Goal: Information Seeking & Learning: Learn about a topic

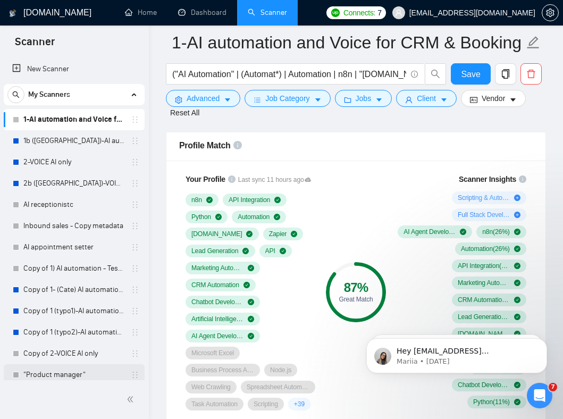
click at [58, 376] on link ""Product manager"" at bounding box center [73, 374] width 101 height 21
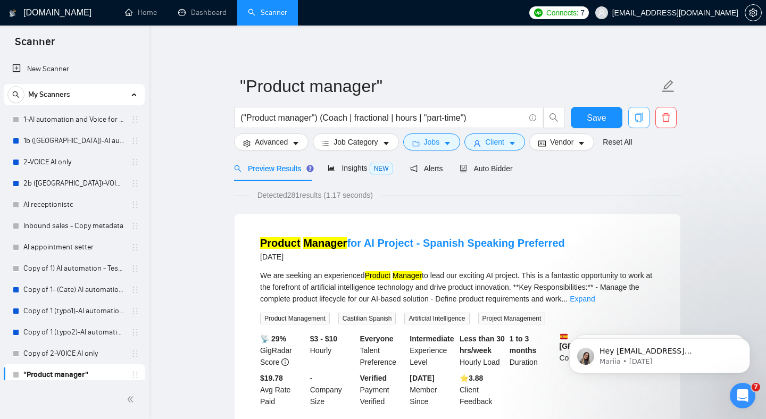
click at [563, 124] on button "button" at bounding box center [638, 117] width 21 height 21
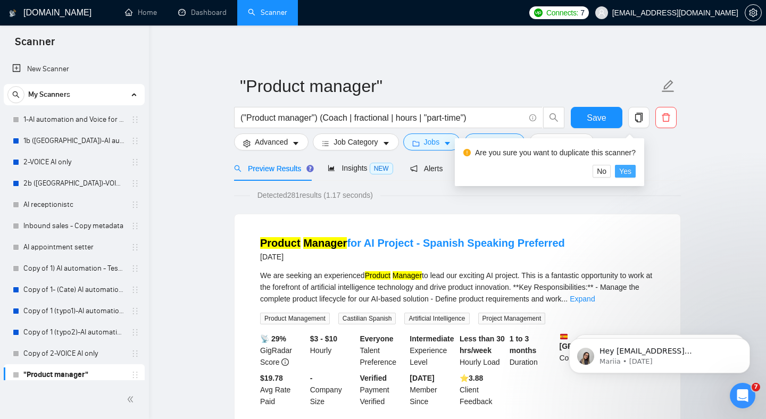
click at [563, 174] on span "Yes" at bounding box center [625, 171] width 12 height 12
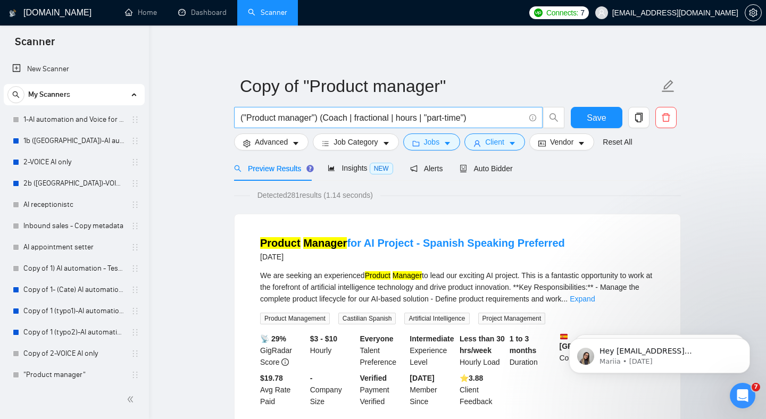
click at [334, 119] on input "("Product manager") (Coach | fractional | hours | "part-time")" at bounding box center [382, 117] width 284 height 13
drag, startPoint x: 334, startPoint y: 119, endPoint x: 248, endPoint y: 112, distance: 86.4
click at [248, 112] on input "("Product manager") (Coach | fractional | hours | "part-time")" at bounding box center [382, 117] width 284 height 13
click at [274, 113] on input "("Product manager") (Coach | fractional | hours | "part-time")" at bounding box center [382, 117] width 284 height 13
click at [284, 111] on input "("Product manager") (Coach | fractional | hours | "part-time")" at bounding box center [382, 117] width 284 height 13
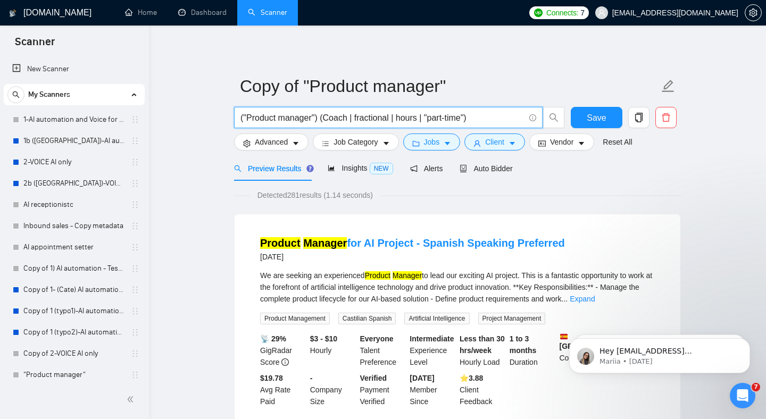
click at [284, 111] on input "("Product manager") (Coach | fractional | hours | "part-time")" at bounding box center [382, 117] width 284 height 13
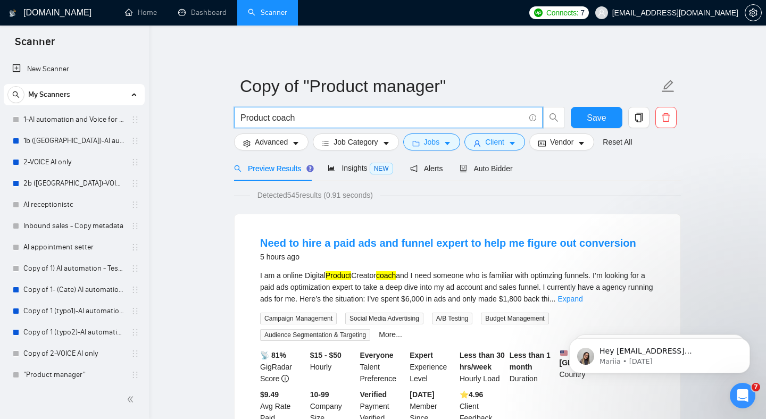
click at [312, 118] on input "Product coach" at bounding box center [382, 117] width 284 height 13
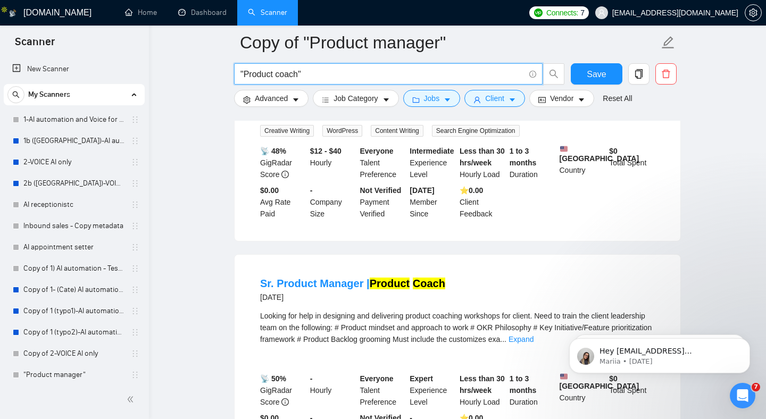
scroll to position [552, 0]
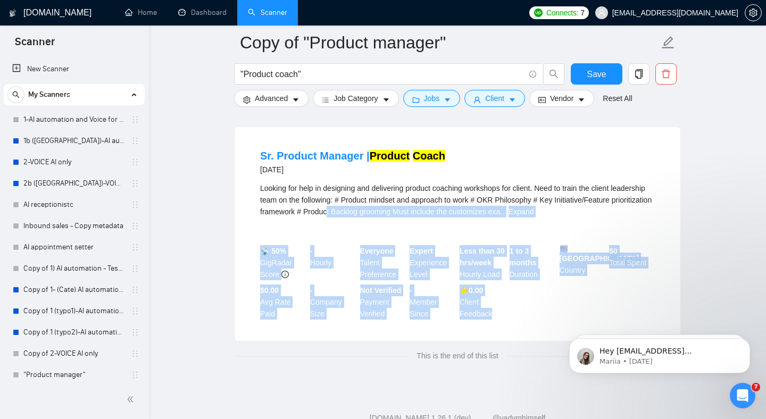
drag, startPoint x: 433, startPoint y: 207, endPoint x: 501, endPoint y: 322, distance: 133.5
click at [500, 322] on li "Sr. Product Manager | Product Coach [DATE] Looking for help in designing and de…" at bounding box center [457, 234] width 420 height 188
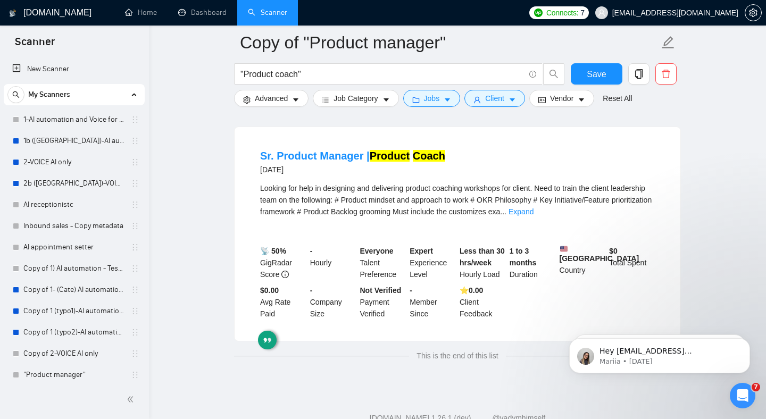
click at [501, 320] on div "⭐️ 0.00 Client Feedback" at bounding box center [482, 301] width 50 height 35
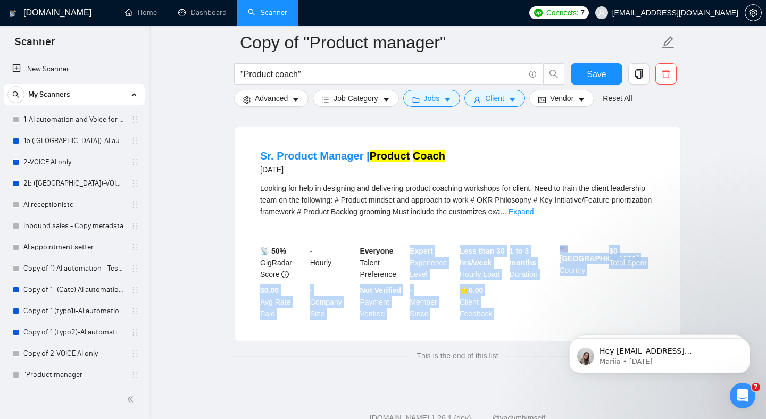
drag, startPoint x: 501, startPoint y: 323, endPoint x: 430, endPoint y: 245, distance: 106.1
click at [430, 245] on div "📡 50% GigRadar Score - Hourly Everyone Talent Preference Expert Experience Leve…" at bounding box center [457, 282] width 399 height 74
click at [430, 247] on b "Expert" at bounding box center [420, 251] width 23 height 9
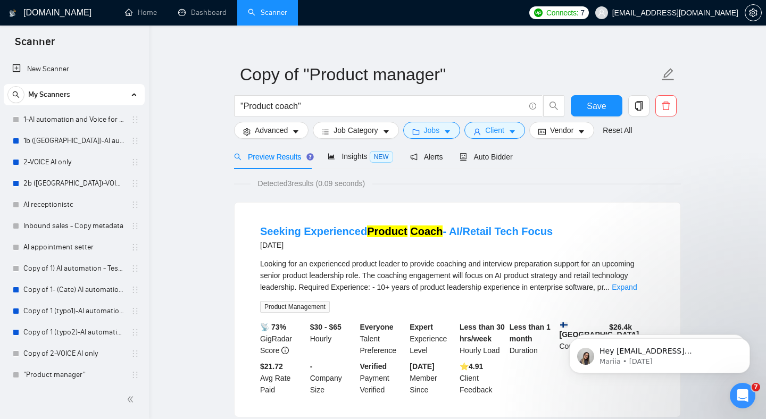
scroll to position [15, 0]
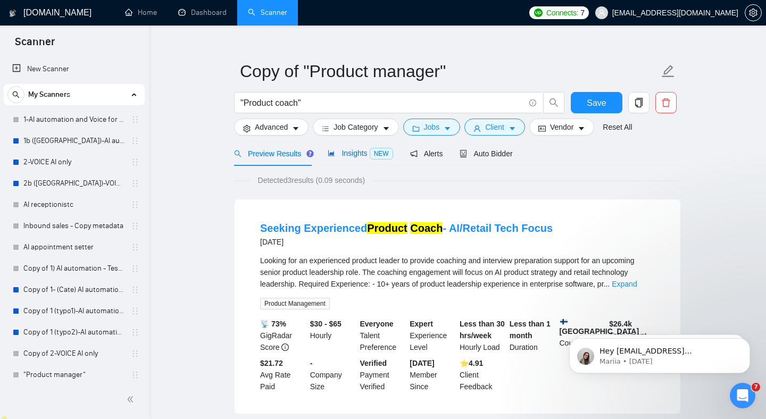
click at [361, 153] on span "Insights NEW" at bounding box center [360, 153] width 65 height 9
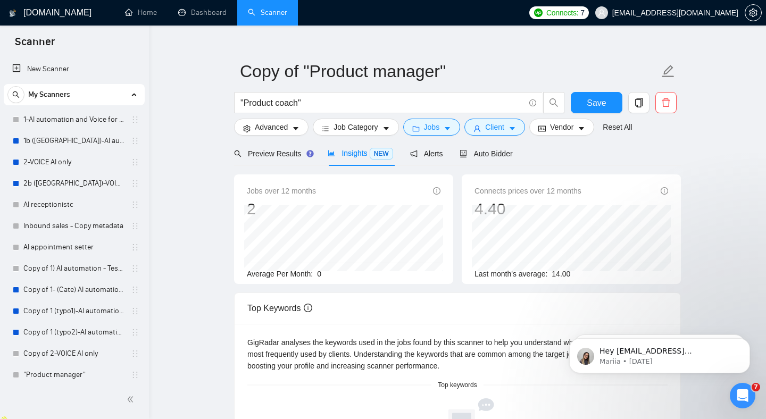
click at [185, 143] on main "Copy of "Product manager" "Product coach" Save Advanced Job Category Jobs Clien…" at bounding box center [457, 358] width 583 height 660
click at [274, 104] on input ""Product coach"" at bounding box center [382, 102] width 284 height 13
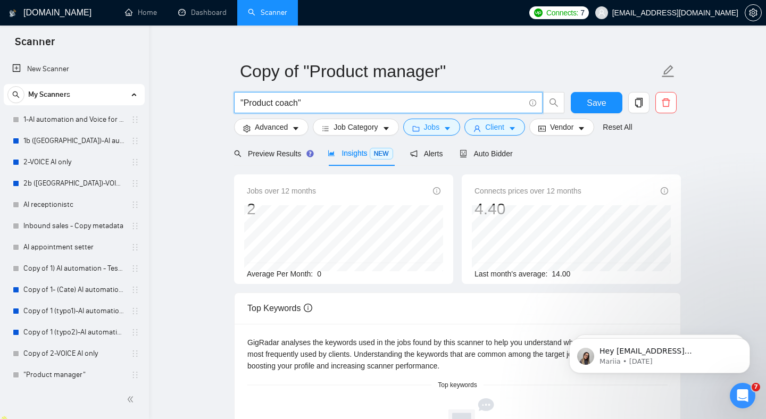
click at [274, 104] on input ""Product coach"" at bounding box center [382, 102] width 284 height 13
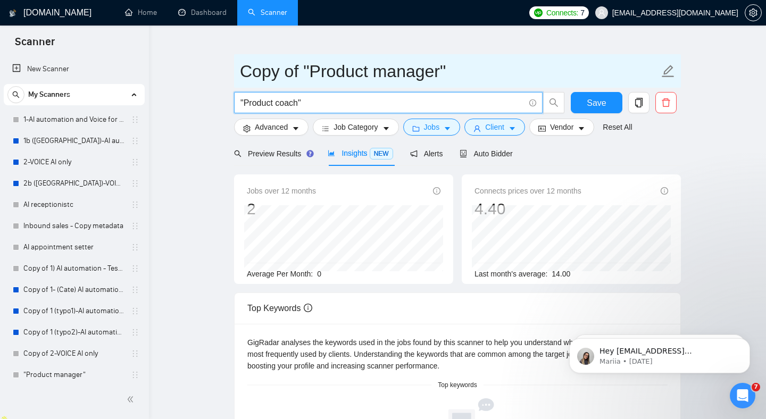
paste input "Product Strategy Consultant"
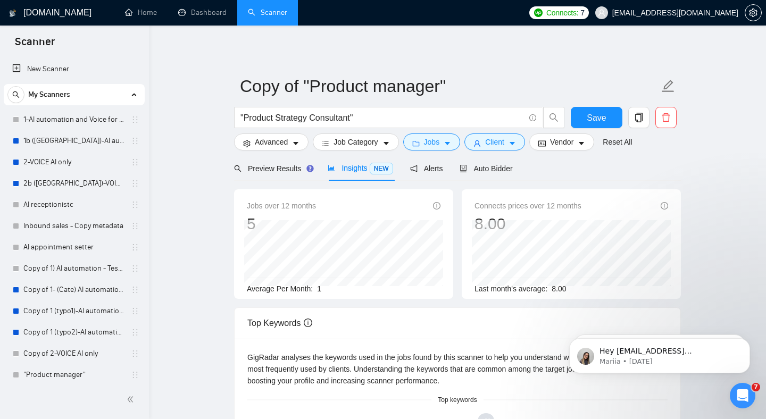
click at [360, 171] on span "Insights NEW" at bounding box center [360, 168] width 65 height 9
click at [286, 172] on span "Preview Results" at bounding box center [272, 168] width 77 height 9
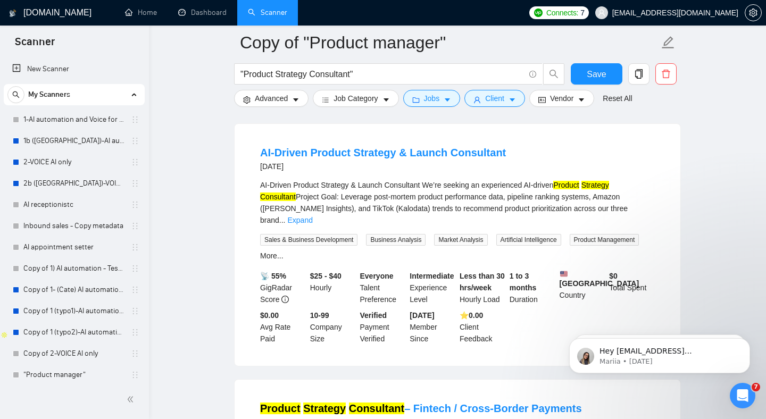
scroll to position [100, 0]
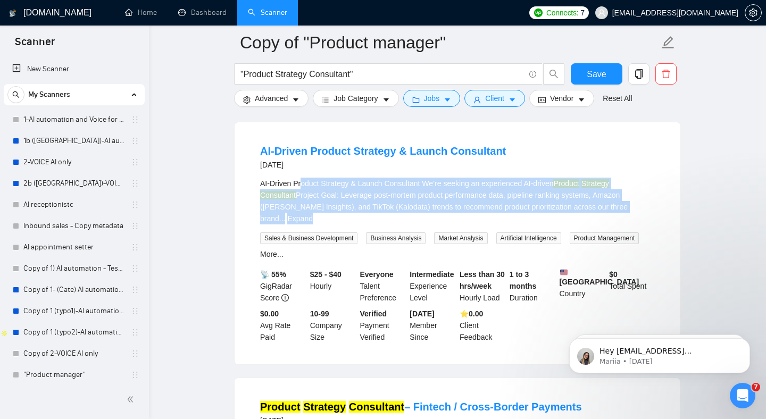
drag, startPoint x: 301, startPoint y: 182, endPoint x: 300, endPoint y: 217, distance: 35.1
click at [300, 217] on div "AI-Driven Product Strategy & Launch Consultant We’re seeking an experienced AI-…" at bounding box center [457, 219] width 395 height 82
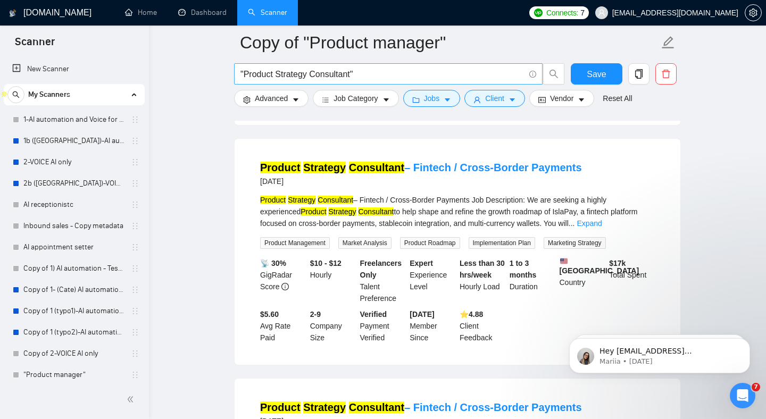
click at [301, 78] on input ""Product Strategy Consultant"" at bounding box center [382, 74] width 284 height 13
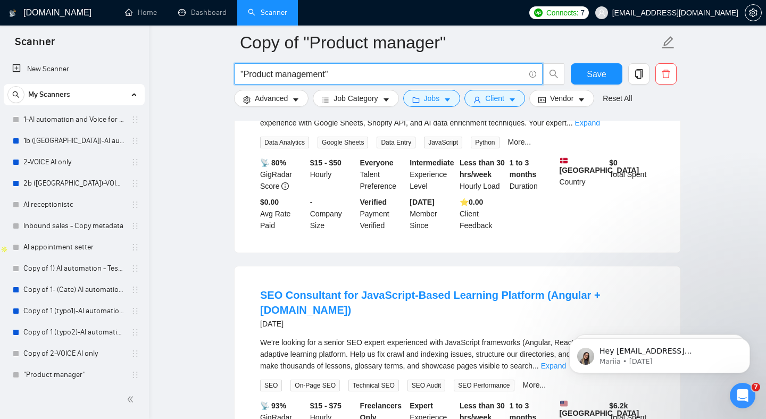
scroll to position [0, 0]
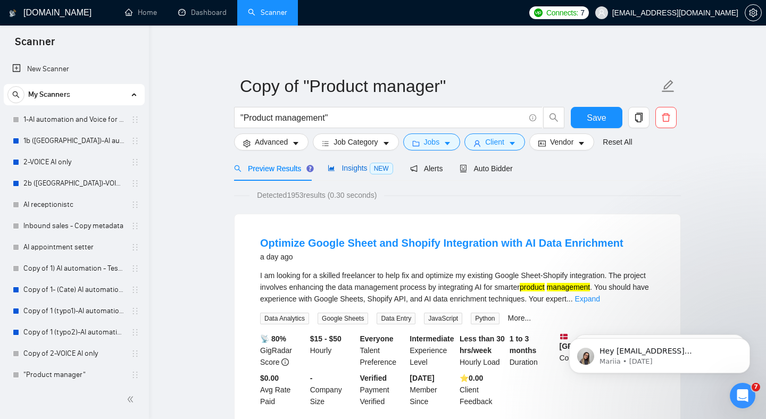
click at [361, 173] on div "Insights NEW" at bounding box center [360, 168] width 65 height 12
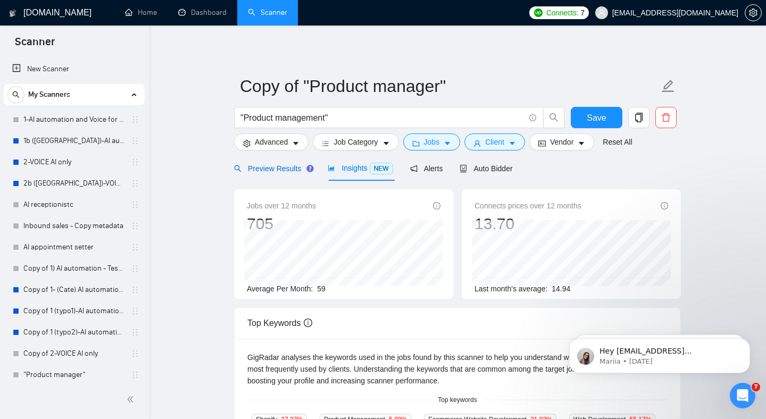
click at [284, 171] on span "Preview Results" at bounding box center [272, 168] width 77 height 9
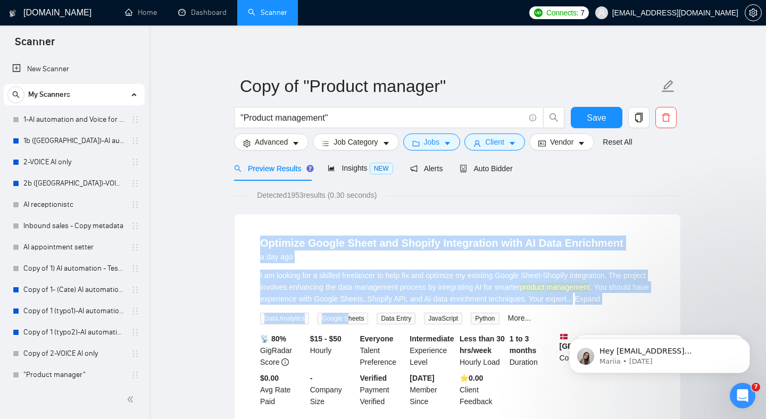
drag, startPoint x: 251, startPoint y: 249, endPoint x: 407, endPoint y: 362, distance: 192.3
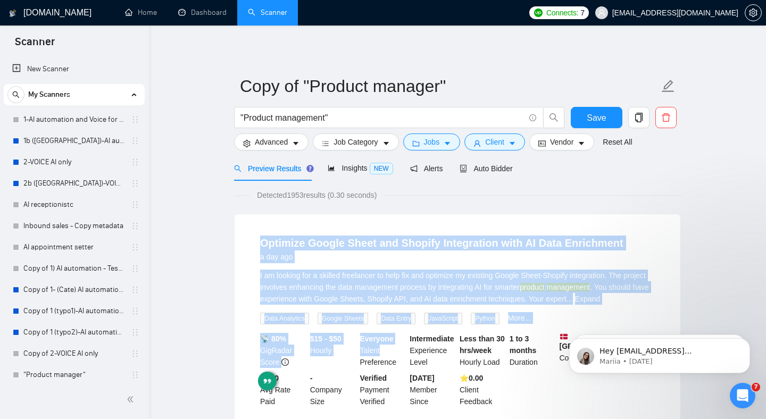
click at [390, 295] on div "I am looking for a skilled freelancer to help fix and optimize my existing Goog…" at bounding box center [457, 287] width 395 height 35
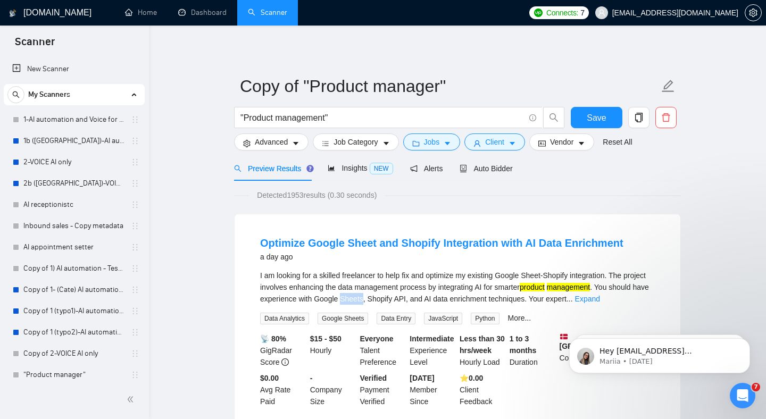
click at [390, 295] on div "I am looking for a skilled freelancer to help fix and optimize my existing Goog…" at bounding box center [457, 287] width 395 height 35
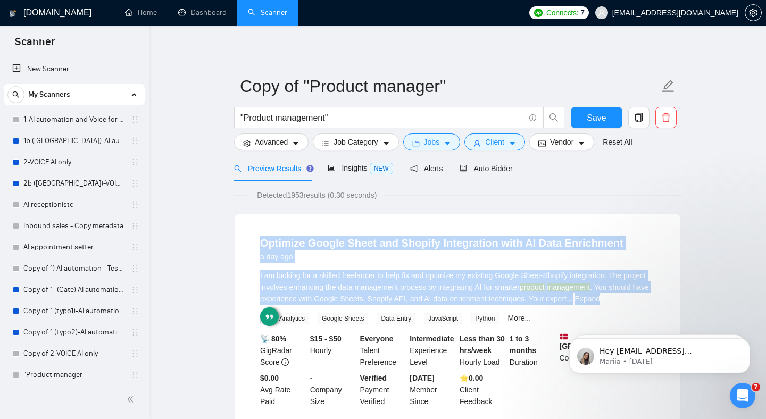
drag, startPoint x: 390, startPoint y: 295, endPoint x: 390, endPoint y: 220, distance: 75.0
click at [390, 221] on div "Optimize Google Sheet and Shopify Integration with AI Data Enrichment a day ago…" at bounding box center [457, 321] width 446 height 214
click at [388, 220] on div "Optimize Google Sheet and Shopify Integration with AI Data Enrichment a day ago…" at bounding box center [457, 321] width 446 height 214
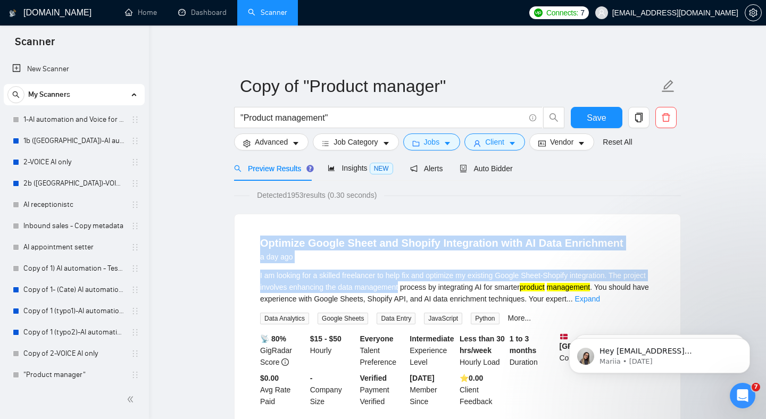
drag, startPoint x: 388, startPoint y: 220, endPoint x: 424, endPoint y: 314, distance: 101.0
click at [422, 311] on div "Optimize Google Sheet and Shopify Integration with AI Data Enrichment a day ago…" at bounding box center [457, 321] width 446 height 214
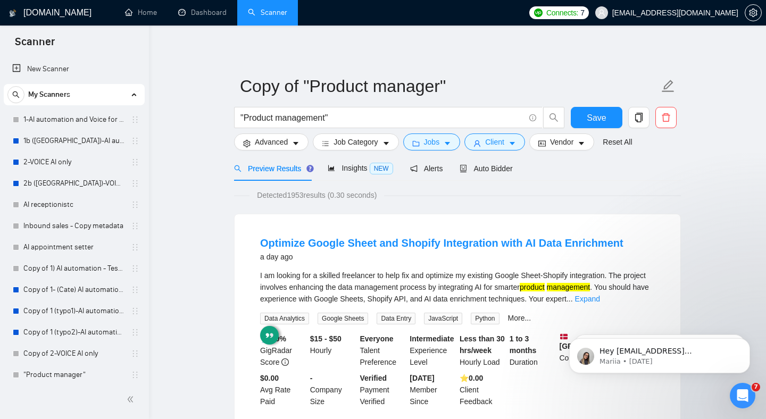
click at [441, 283] on div "I am looking for a skilled freelancer to help fix and optimize my existing Goog…" at bounding box center [457, 287] width 395 height 35
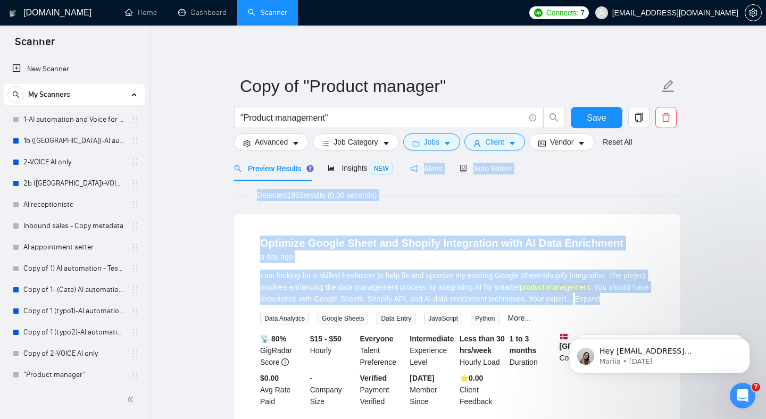
drag, startPoint x: 441, startPoint y: 283, endPoint x: 432, endPoint y: 162, distance: 121.1
click at [435, 189] on div "Detected 1953 results (0.30 seconds)" at bounding box center [457, 195] width 447 height 12
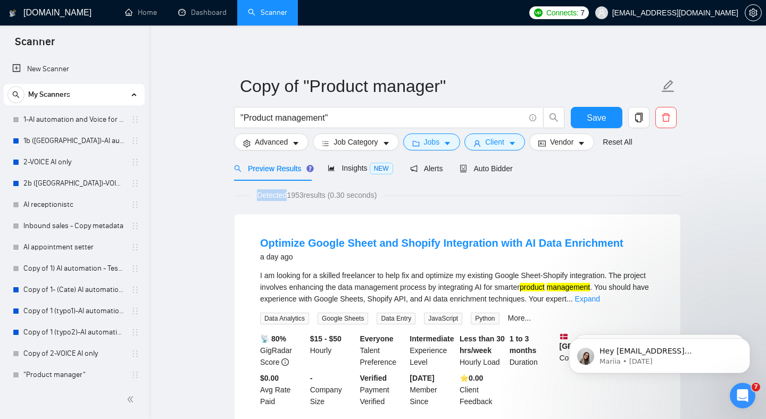
click at [435, 189] on div "Detected 1953 results (0.30 seconds)" at bounding box center [457, 195] width 447 height 12
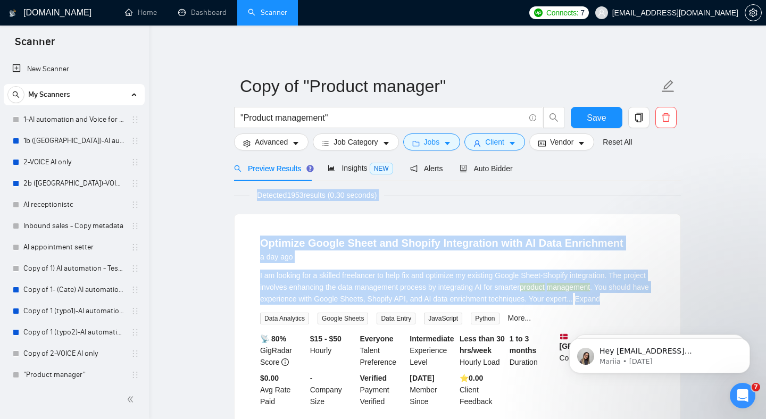
drag, startPoint x: 435, startPoint y: 189, endPoint x: 482, endPoint y: 292, distance: 113.5
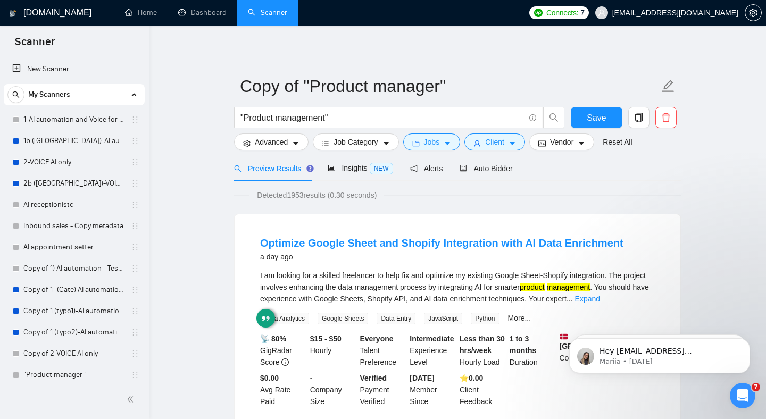
click at [500, 284] on div "I am looking for a skilled freelancer to help fix and optimize my existing Goog…" at bounding box center [457, 287] width 395 height 35
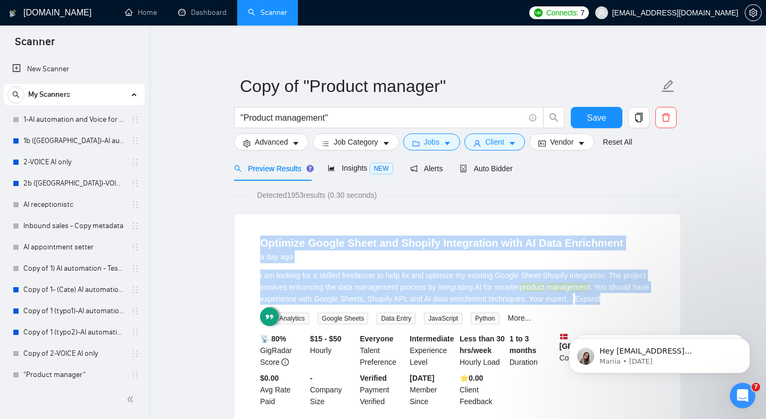
drag, startPoint x: 500, startPoint y: 284, endPoint x: 430, endPoint y: 196, distance: 112.0
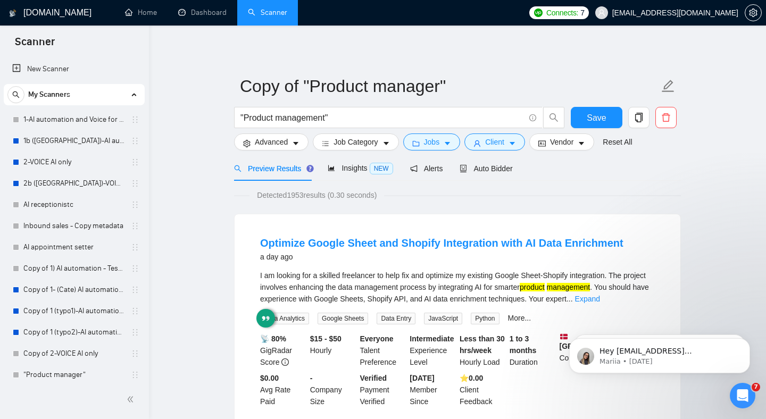
click at [422, 190] on div "Detected 1953 results (0.30 seconds)" at bounding box center [457, 195] width 447 height 12
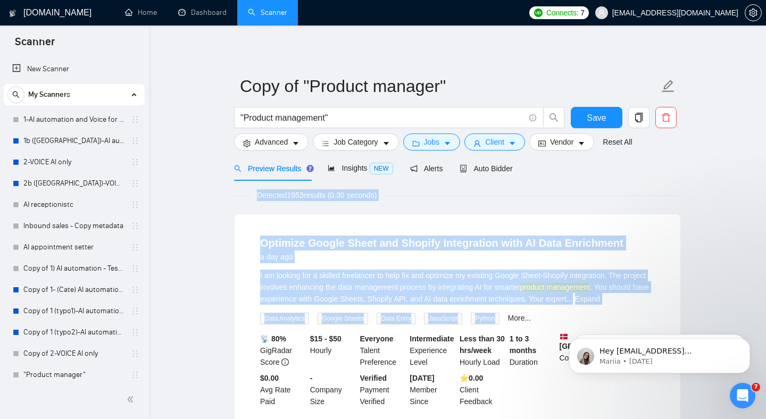
drag, startPoint x: 422, startPoint y: 190, endPoint x: 511, endPoint y: 330, distance: 165.9
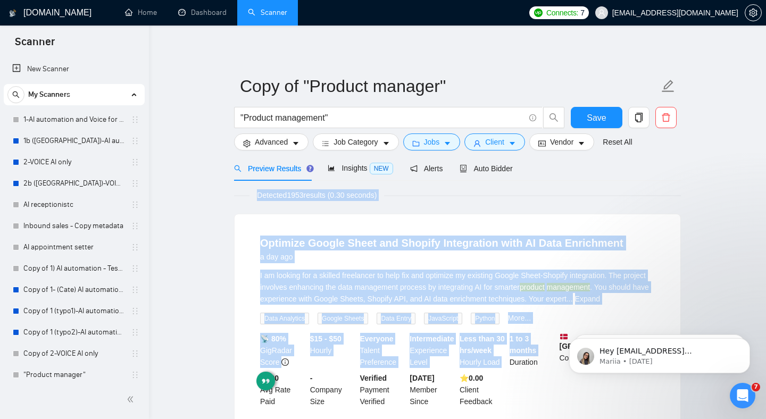
click at [425, 289] on div "I am looking for a skilled freelancer to help fix and optimize my existing Goog…" at bounding box center [457, 287] width 395 height 35
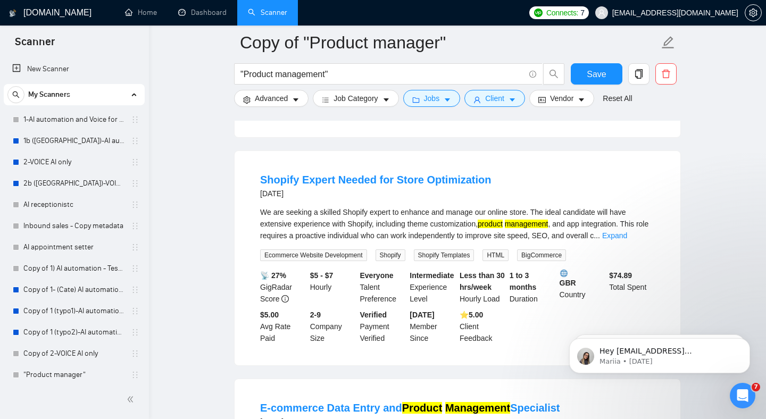
scroll to position [739, 0]
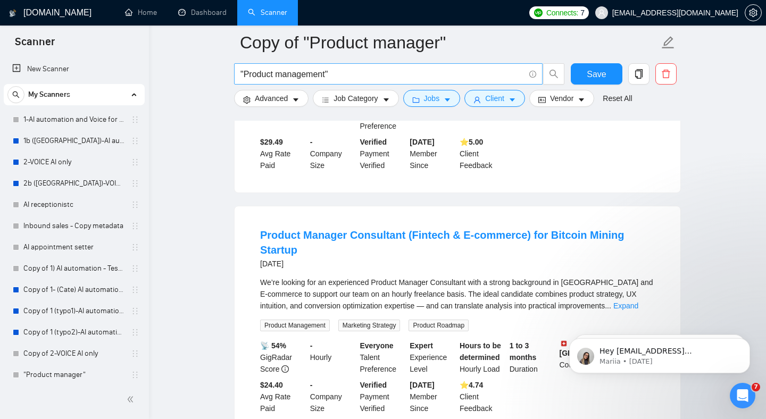
click at [297, 76] on input ""Product management"" at bounding box center [382, 74] width 284 height 13
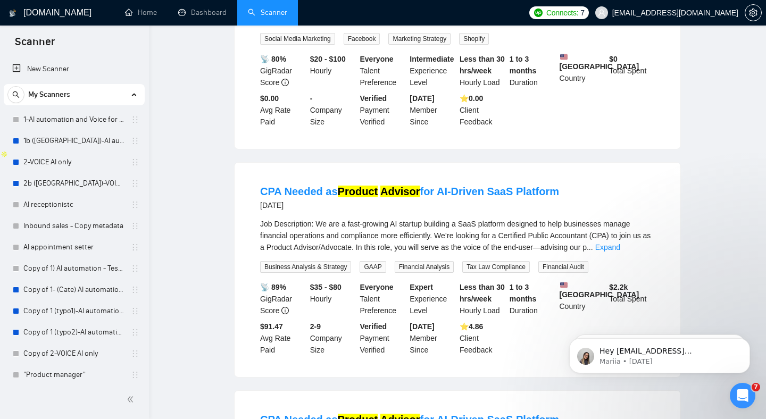
scroll to position [0, 0]
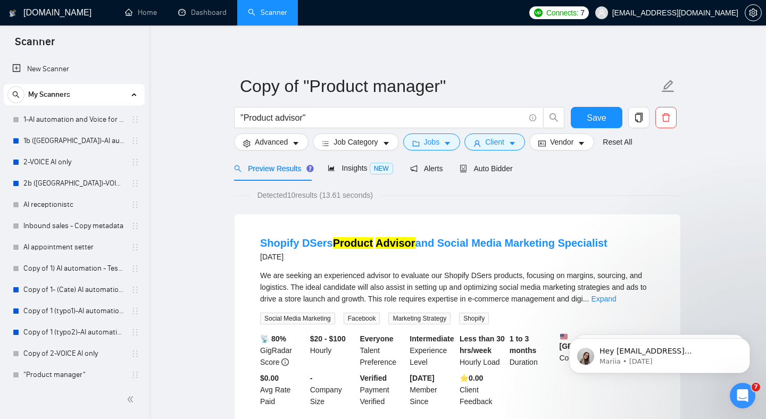
click at [366, 290] on span "We are seeking an experienced advisor to evaluate our Shopify DSers products, f…" at bounding box center [453, 287] width 387 height 32
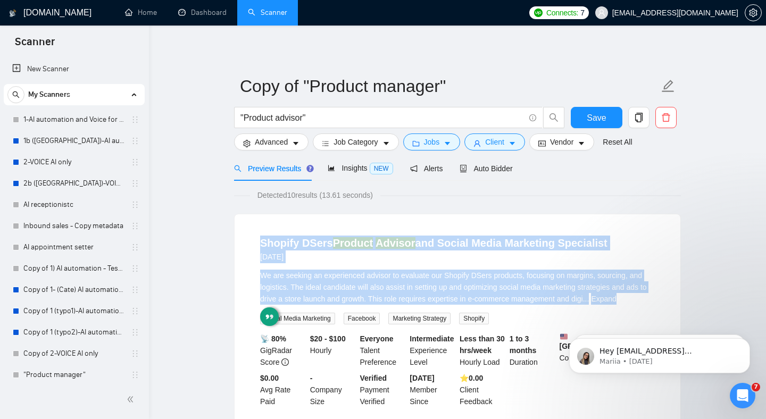
drag, startPoint x: 366, startPoint y: 290, endPoint x: 355, endPoint y: 206, distance: 84.8
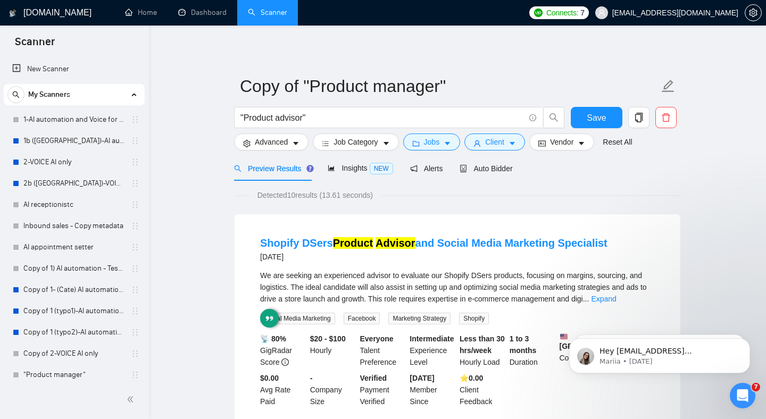
click at [357, 214] on div "Shopify DSers Product Advisor and Social Media Marketing Specialist [DATE] We a…" at bounding box center [457, 321] width 446 height 214
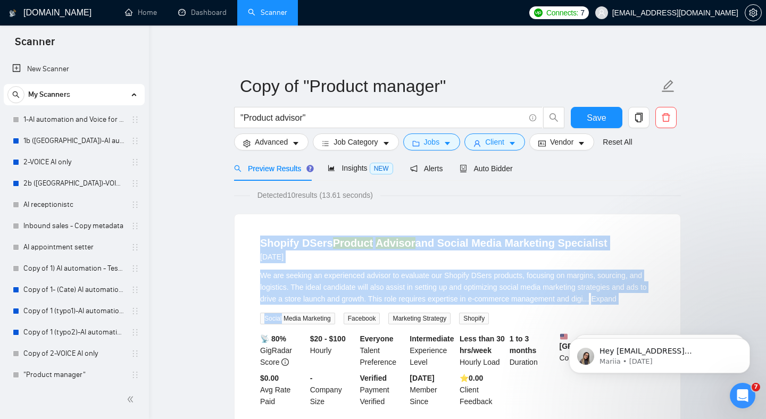
drag, startPoint x: 357, startPoint y: 214, endPoint x: 416, endPoint y: 318, distance: 119.3
click at [415, 318] on div "Shopify DSers Product Advisor and Social Media Marketing Specialist [DATE] We a…" at bounding box center [457, 321] width 446 height 214
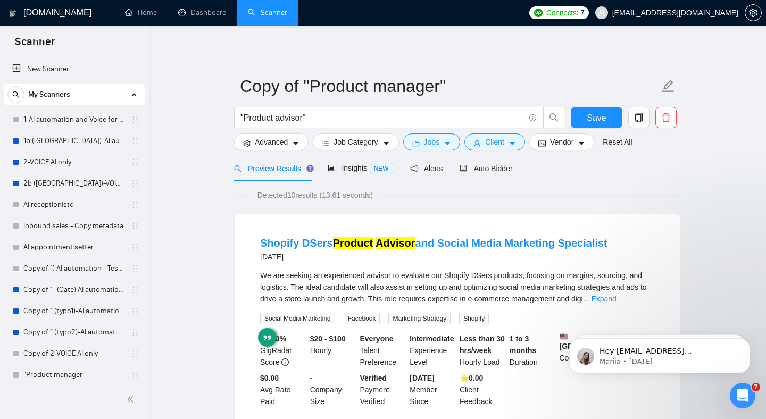
click at [410, 291] on div "We are seeking an experienced advisor to evaluate our Shopify DSers products, f…" at bounding box center [457, 287] width 395 height 35
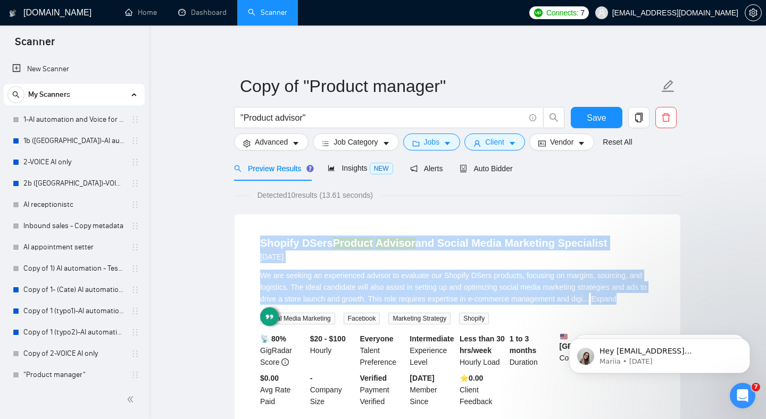
drag, startPoint x: 410, startPoint y: 291, endPoint x: 366, endPoint y: 194, distance: 107.3
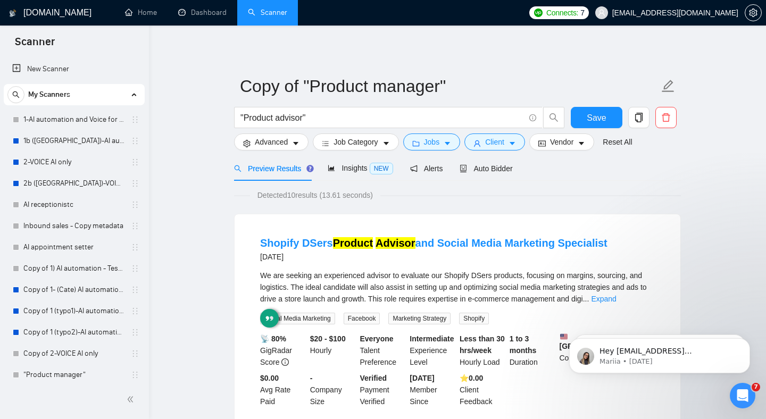
click at [422, 232] on li "Shopify DSers Product Advisor and Social Media Marketing Specialist [DATE] We a…" at bounding box center [457, 321] width 420 height 189
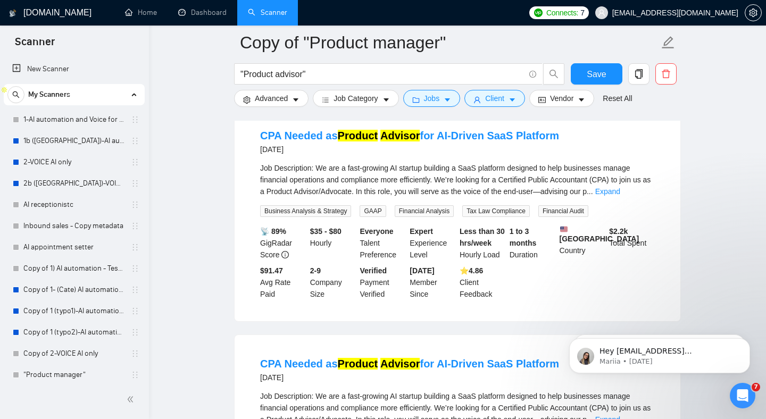
scroll to position [345, 0]
click at [404, 195] on span "Job Description: We are a fast-growing AI startup building a SaaS platform desi…" at bounding box center [455, 179] width 390 height 32
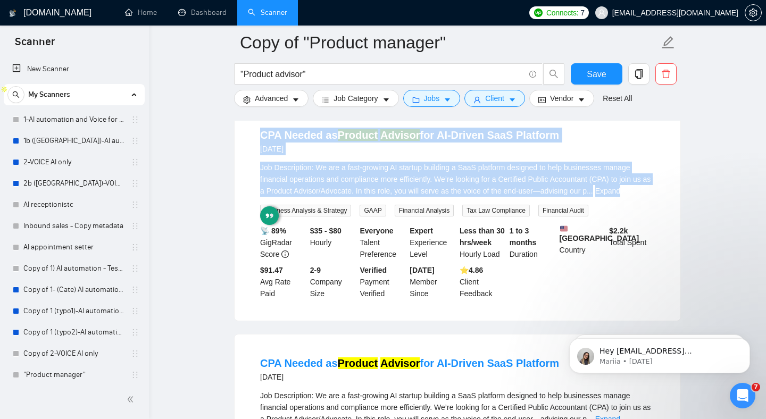
drag, startPoint x: 404, startPoint y: 195, endPoint x: 403, endPoint y: 131, distance: 63.8
click at [403, 131] on li "CPA Needed as Product Advisor for AI-Driven SaaS Platform [DATE] Job Descriptio…" at bounding box center [457, 213] width 420 height 189
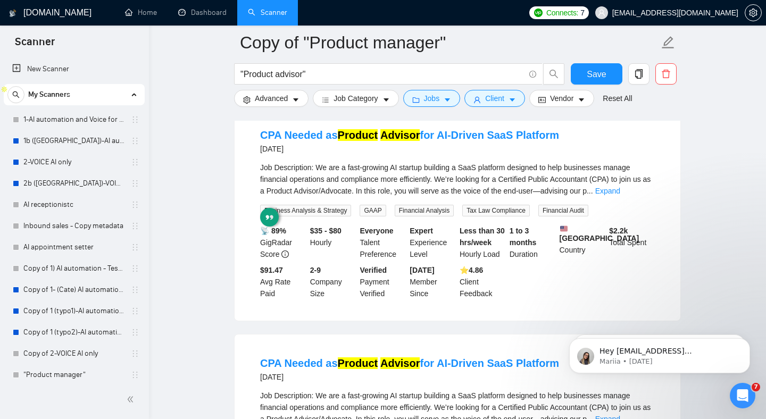
click at [384, 120] on div at bounding box center [457, 116] width 447 height 9
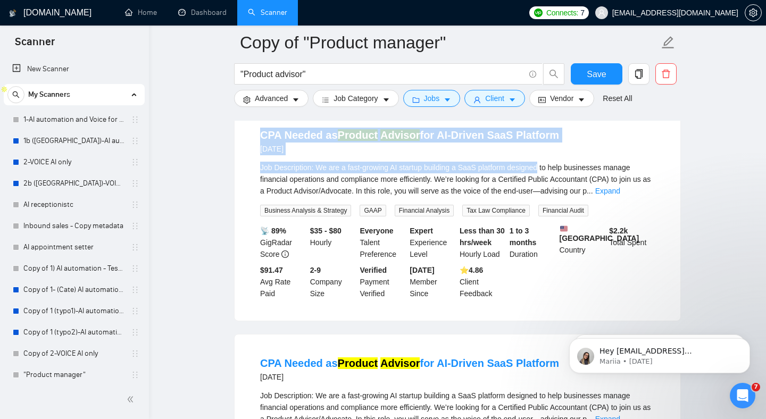
drag, startPoint x: 384, startPoint y: 120, endPoint x: 540, endPoint y: 191, distance: 171.6
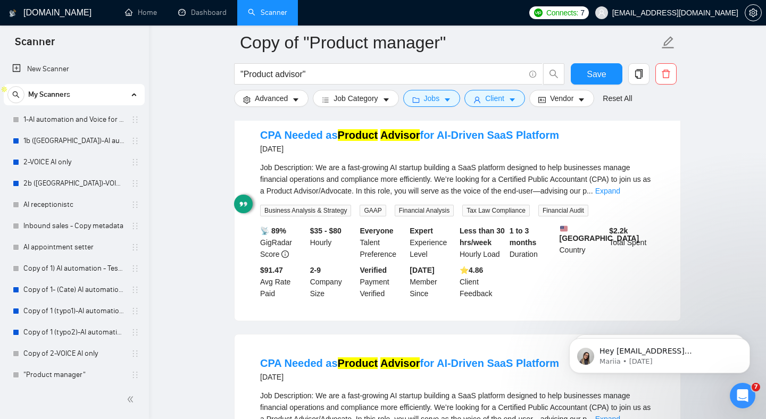
click at [563, 189] on span "Job Description: We are a fast-growing AI startup building a SaaS platform desi…" at bounding box center [455, 179] width 390 height 32
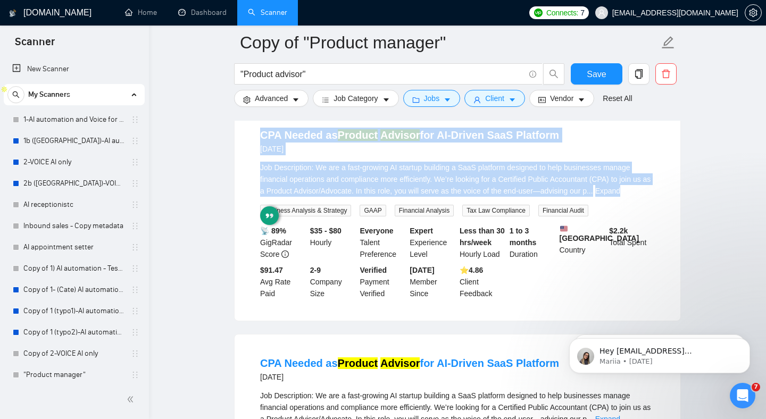
drag, startPoint x: 580, startPoint y: 189, endPoint x: 570, endPoint y: 129, distance: 60.9
click at [563, 129] on li "CPA Needed as Product Advisor for AI-Driven SaaS Platform [DATE] Job Descriptio…" at bounding box center [457, 213] width 420 height 189
click at [563, 127] on li "CPA Needed as Product Advisor for AI-Driven SaaS Platform [DATE] Job Descriptio…" at bounding box center [457, 213] width 420 height 189
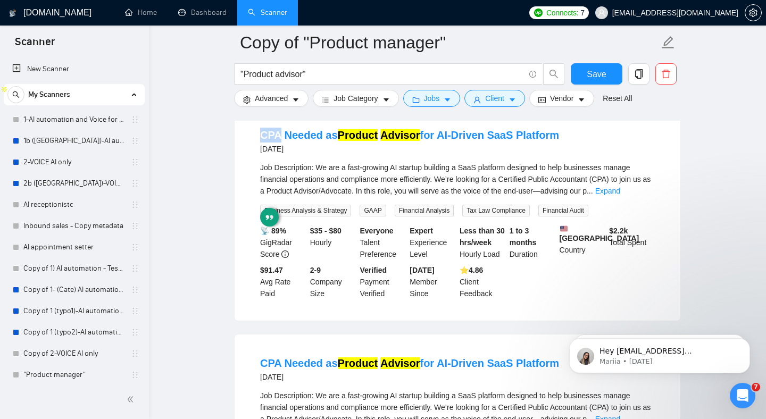
click at [563, 127] on li "CPA Needed as Product Advisor for AI-Driven SaaS Platform [DATE] Job Descriptio…" at bounding box center [457, 213] width 420 height 189
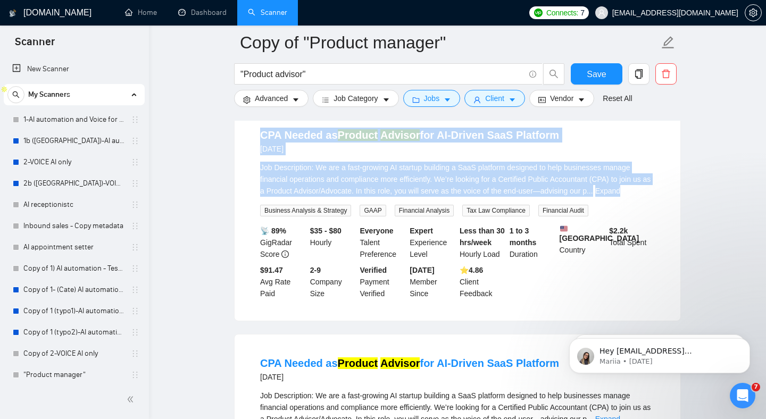
drag, startPoint x: 571, startPoint y: 127, endPoint x: 601, endPoint y: 187, distance: 66.8
click at [563, 186] on li "CPA Needed as Product Advisor for AI-Driven SaaS Platform [DATE] Job Descriptio…" at bounding box center [457, 213] width 420 height 189
click at [563, 187] on span "Job Description: We are a fast-growing AI startup building a SaaS platform desi…" at bounding box center [455, 179] width 390 height 32
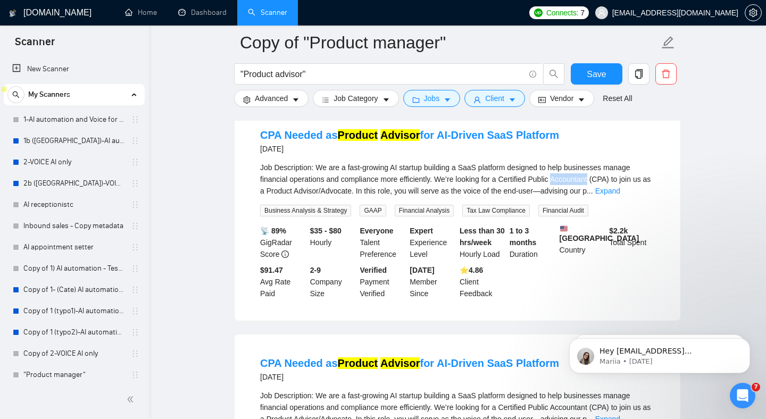
click at [563, 187] on span "Job Description: We are a fast-growing AI startup building a SaaS platform desi…" at bounding box center [455, 179] width 390 height 32
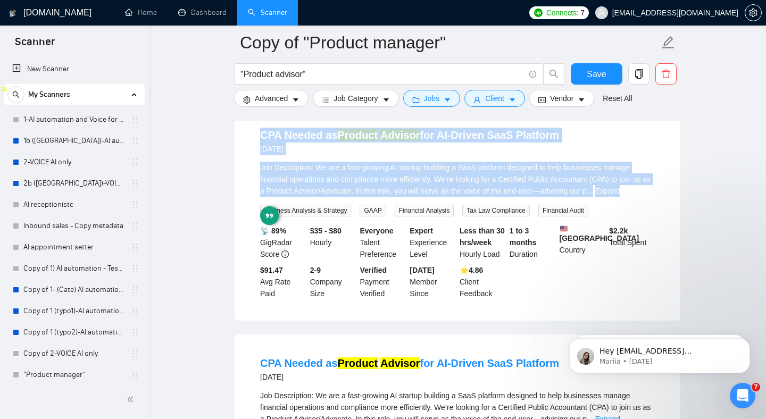
drag, startPoint x: 601, startPoint y: 187, endPoint x: 590, endPoint y: 121, distance: 66.3
click at [563, 121] on div "CPA Needed as Product Advisor for AI-Driven SaaS Platform [DATE] Job Descriptio…" at bounding box center [457, 213] width 446 height 214
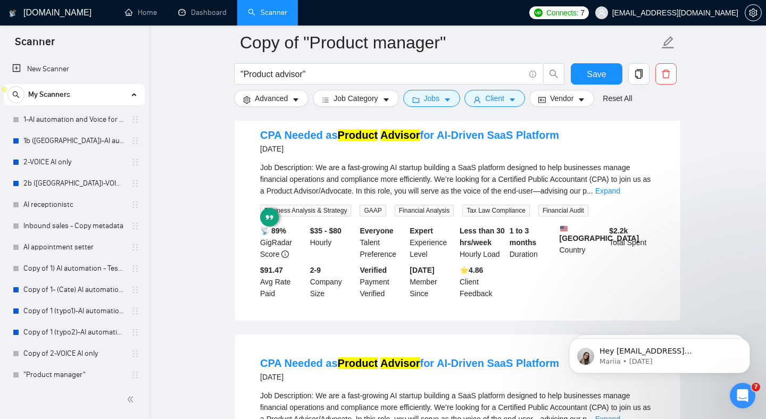
click at [563, 122] on div "CPA Needed as Product Advisor for AI-Driven SaaS Platform [DATE] Job Descriptio…" at bounding box center [457, 213] width 446 height 214
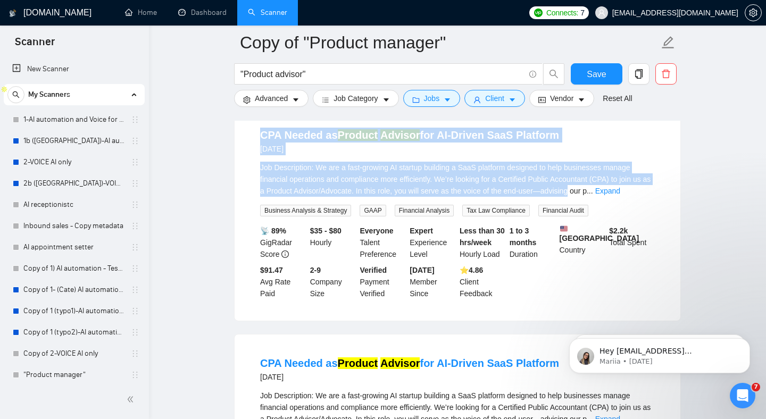
drag, startPoint x: 584, startPoint y: 122, endPoint x: 586, endPoint y: 204, distance: 81.9
click at [563, 203] on div "CPA Needed as Product Advisor for AI-Driven SaaS Platform [DATE] Job Descriptio…" at bounding box center [457, 213] width 446 height 214
click at [563, 190] on span "Job Description: We are a fast-growing AI startup building a SaaS platform desi…" at bounding box center [455, 179] width 390 height 32
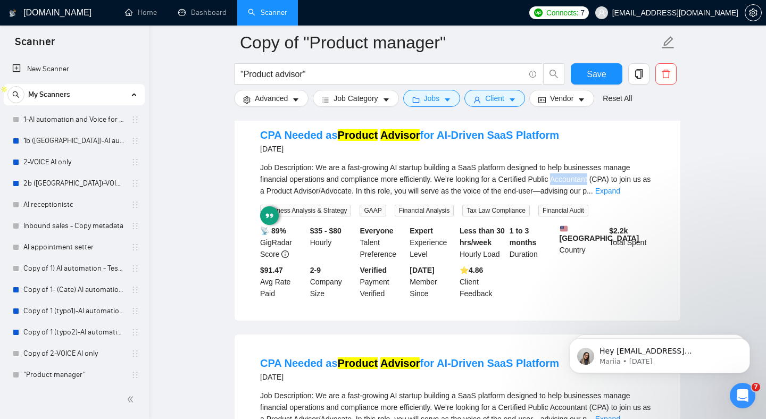
click at [563, 190] on span "Job Description: We are a fast-growing AI startup building a SaaS platform desi…" at bounding box center [455, 179] width 390 height 32
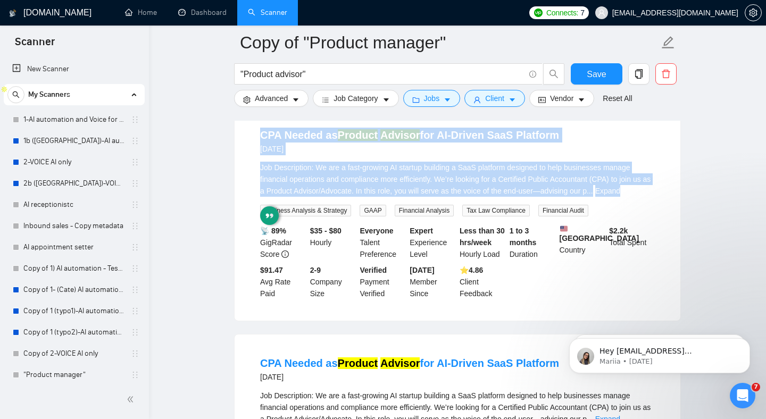
drag, startPoint x: 573, startPoint y: 190, endPoint x: 571, endPoint y: 120, distance: 69.7
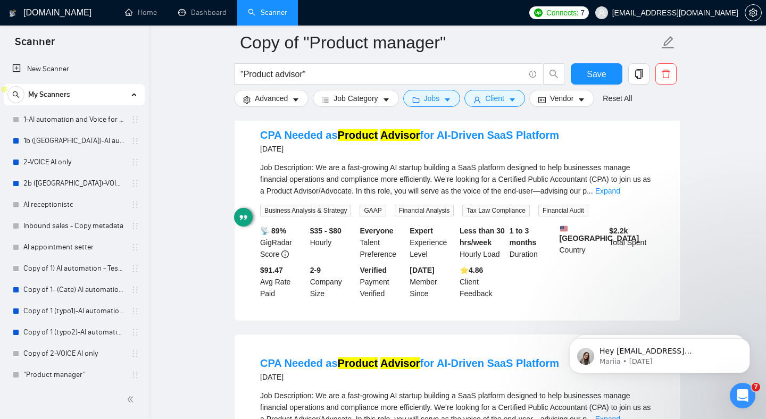
click at [558, 123] on div "CPA Needed as Product Advisor for AI-Driven SaaS Platform [DATE] Job Descriptio…" at bounding box center [457, 213] width 446 height 214
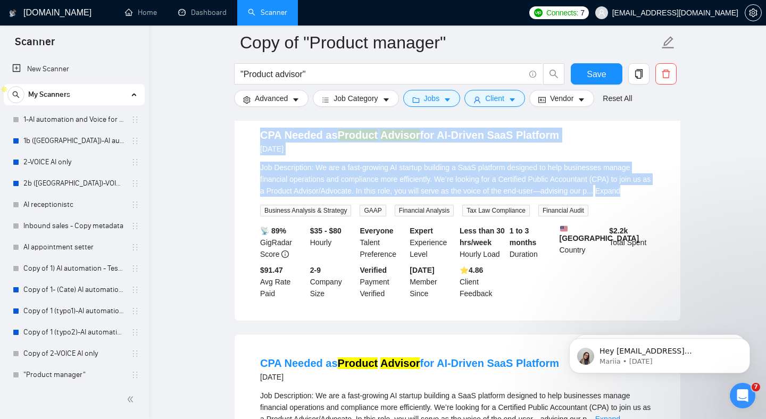
drag, startPoint x: 558, startPoint y: 123, endPoint x: 570, endPoint y: 194, distance: 71.2
click at [563, 192] on div "CPA Needed as Product Advisor for AI-Driven SaaS Platform [DATE] Job Descriptio…" at bounding box center [457, 213] width 446 height 214
click at [563, 182] on span "Job Description: We are a fast-growing AI startup building a SaaS platform desi…" at bounding box center [455, 179] width 390 height 32
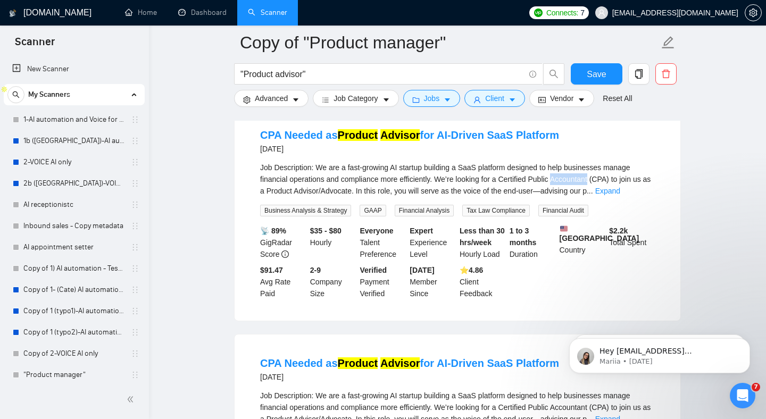
click at [563, 182] on span "Job Description: We are a fast-growing AI startup building a SaaS platform desi…" at bounding box center [455, 179] width 390 height 32
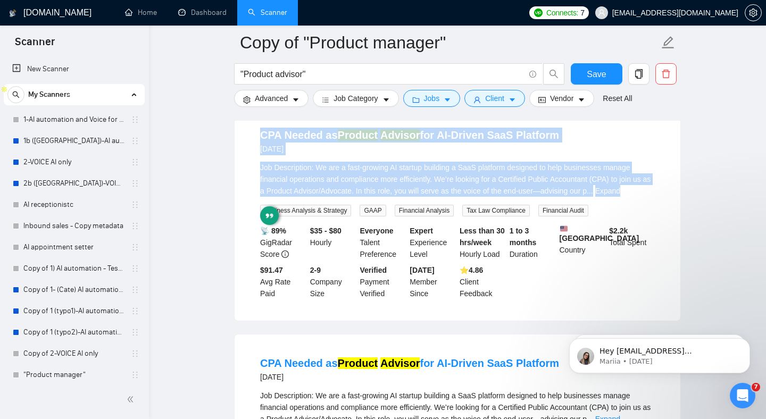
drag, startPoint x: 566, startPoint y: 182, endPoint x: 567, endPoint y: 130, distance: 51.6
click at [563, 130] on li "CPA Needed as Product Advisor for AI-Driven SaaS Platform [DATE] Job Descriptio…" at bounding box center [457, 213] width 420 height 189
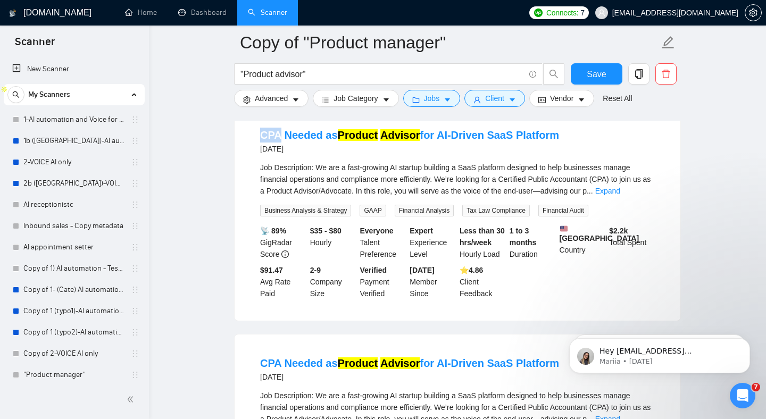
click at [563, 130] on li "CPA Needed as Product Advisor for AI-Driven SaaS Platform [DATE] Job Descriptio…" at bounding box center [457, 213] width 420 height 189
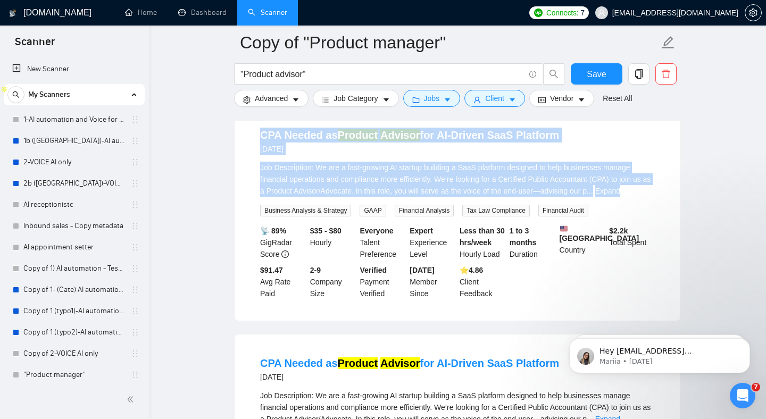
drag, startPoint x: 567, startPoint y: 130, endPoint x: 578, endPoint y: 189, distance: 59.5
click at [563, 184] on li "CPA Needed as Product Advisor for AI-Driven SaaS Platform [DATE] Job Descriptio…" at bounding box center [457, 213] width 420 height 189
click at [563, 189] on span "Job Description: We are a fast-growing AI startup building a SaaS platform desi…" at bounding box center [455, 179] width 390 height 32
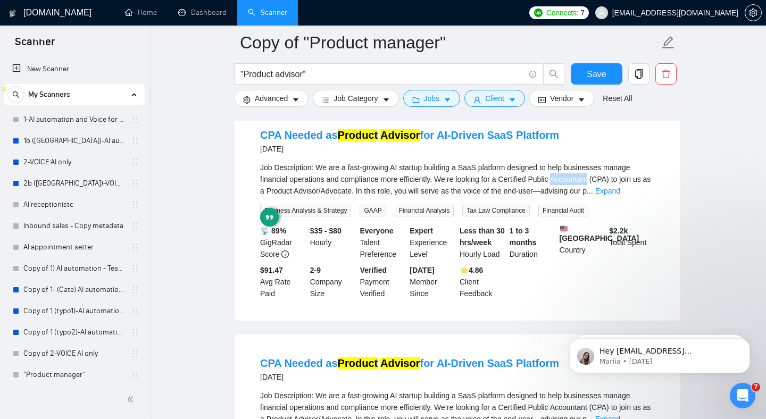
click at [563, 189] on span "Job Description: We are a fast-growing AI startup building a SaaS platform desi…" at bounding box center [455, 179] width 390 height 32
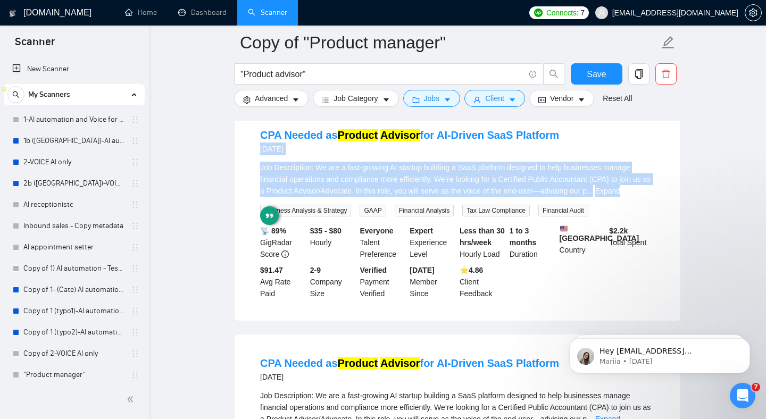
drag, startPoint x: 578, startPoint y: 189, endPoint x: 575, endPoint y: 135, distance: 53.8
click at [563, 136] on li "CPA Needed as Product Advisor for AI-Driven SaaS Platform [DATE] Job Descriptio…" at bounding box center [457, 213] width 420 height 189
click at [563, 129] on li "CPA Needed as Product Advisor for AI-Driven SaaS Platform [DATE] Job Descriptio…" at bounding box center [457, 213] width 420 height 189
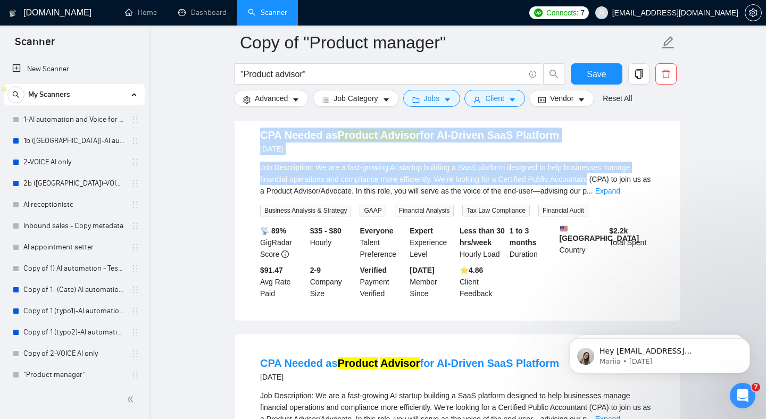
drag, startPoint x: 572, startPoint y: 129, endPoint x: 580, endPoint y: 192, distance: 63.3
click at [563, 191] on li "CPA Needed as Product Advisor for AI-Driven SaaS Platform [DATE] Job Descriptio…" at bounding box center [457, 213] width 420 height 189
click at [563, 192] on div "Job Description: We are a fast-growing AI startup building a SaaS platform desi…" at bounding box center [457, 179] width 395 height 35
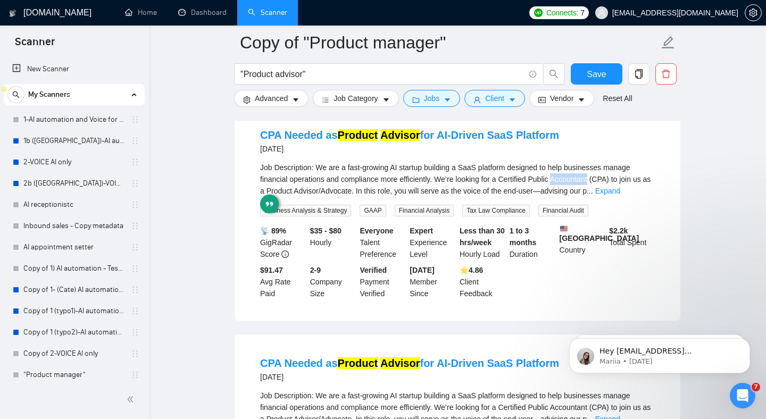
click at [563, 192] on div "Job Description: We are a fast-growing AI startup building a SaaS platform desi…" at bounding box center [457, 179] width 395 height 35
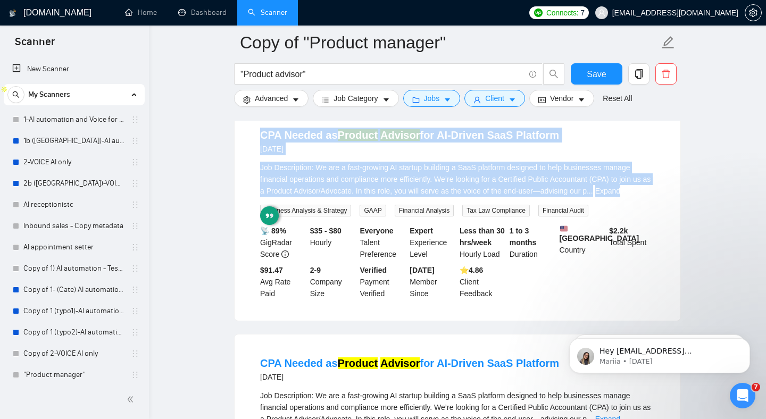
drag, startPoint x: 580, startPoint y: 192, endPoint x: 559, endPoint y: 135, distance: 61.2
click at [559, 135] on li "CPA Needed as Product Advisor for AI-Driven SaaS Platform [DATE] Job Descriptio…" at bounding box center [457, 213] width 420 height 189
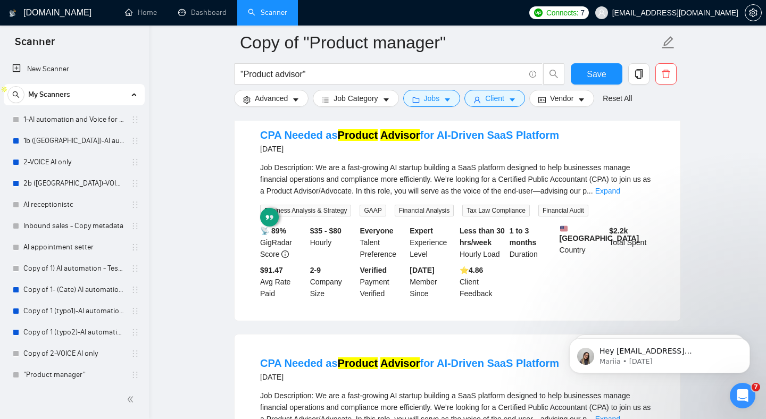
click at [563, 144] on div "CPA Needed as Product Advisor for AI-Driven SaaS Platform [DATE]" at bounding box center [457, 142] width 395 height 28
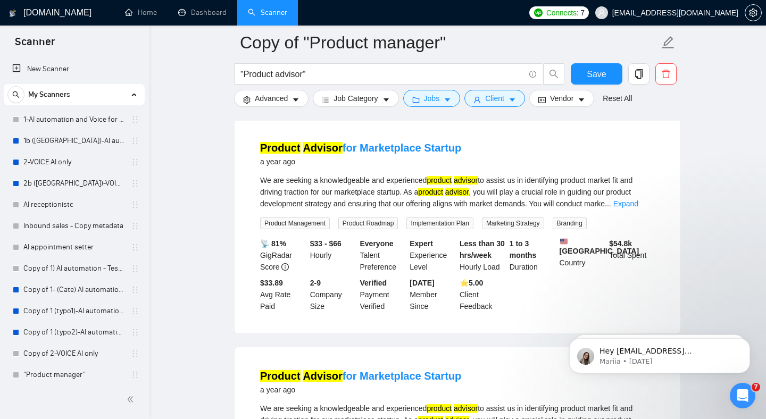
scroll to position [1017, 0]
click at [525, 167] on div "Product Advisor for Marketplace Startup a year ago" at bounding box center [457, 154] width 395 height 28
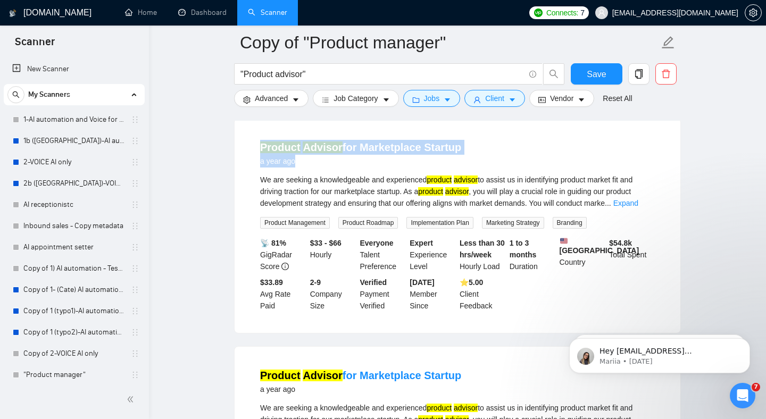
drag, startPoint x: 525, startPoint y: 189, endPoint x: 525, endPoint y: 146, distance: 43.1
click at [525, 146] on div "Product Advisor for Marketplace Startup a year ago We are seeking a knowledgeab…" at bounding box center [457, 225] width 447 height 215
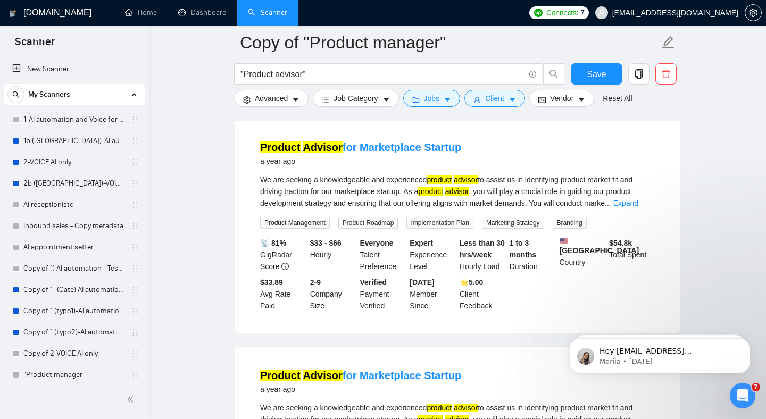
click at [503, 153] on div "Product Advisor for Marketplace Startup a year ago We are seeking a knowledgeab…" at bounding box center [457, 226] width 446 height 214
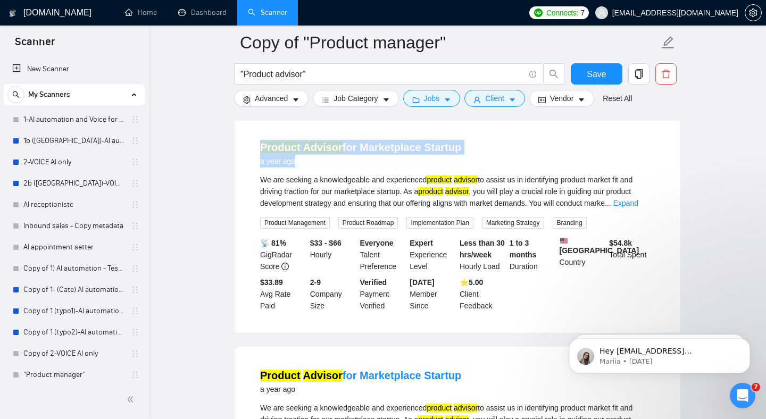
drag, startPoint x: 503, startPoint y: 153, endPoint x: 514, endPoint y: 196, distance: 44.5
click at [514, 196] on div "Product Advisor for Marketplace Startup a year ago We are seeking a knowledgeab…" at bounding box center [457, 226] width 446 height 214
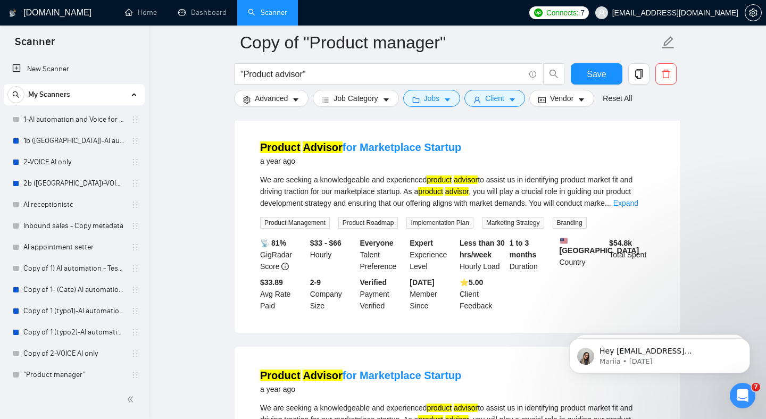
click at [511, 167] on div "Product Advisor for Marketplace Startup a year ago" at bounding box center [457, 154] width 395 height 28
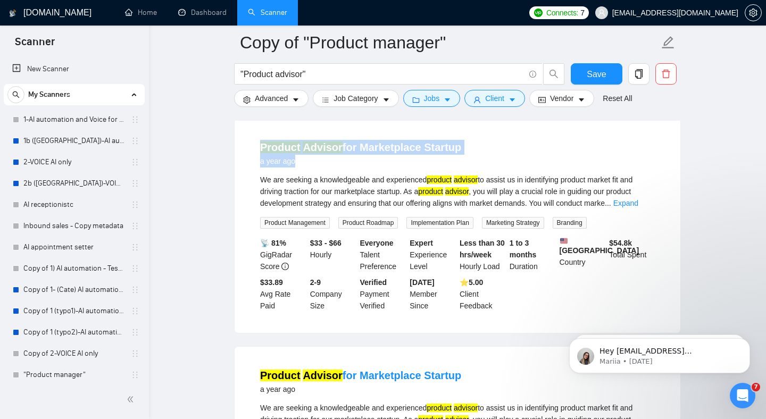
drag, startPoint x: 511, startPoint y: 190, endPoint x: 506, endPoint y: 152, distance: 38.6
click at [506, 152] on div "Product Advisor for Marketplace Startup a year ago We are seeking a knowledgeab…" at bounding box center [457, 226] width 446 height 214
drag, startPoint x: 506, startPoint y: 152, endPoint x: 509, endPoint y: 194, distance: 42.1
click at [509, 194] on div "Product Advisor for Marketplace Startup a year ago We are seeking a knowledgeab…" at bounding box center [457, 226] width 446 height 214
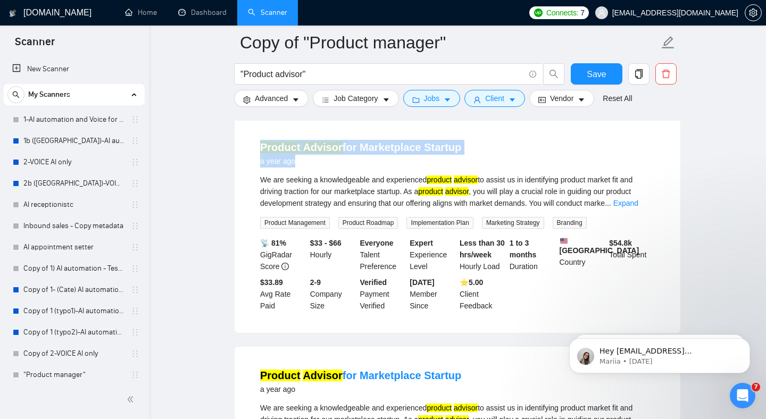
click at [509, 167] on div "Product Advisor for Marketplace Startup a year ago" at bounding box center [457, 154] width 395 height 28
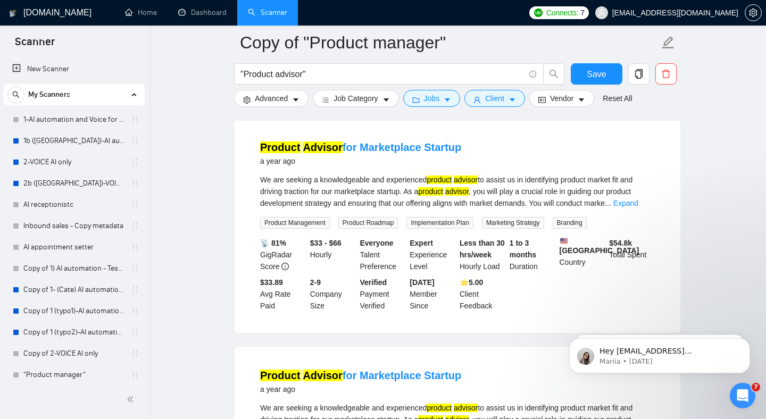
click at [509, 167] on div "Product Advisor for Marketplace Startup a year ago" at bounding box center [457, 154] width 395 height 28
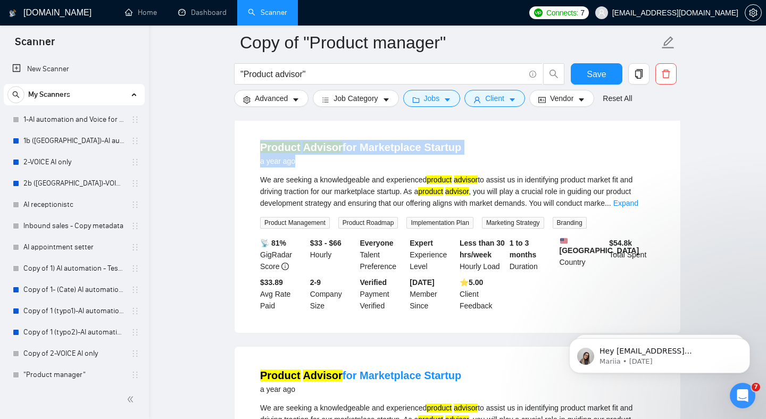
drag, startPoint x: 509, startPoint y: 194, endPoint x: 496, endPoint y: 165, distance: 31.9
click at [496, 165] on li "Product Advisor for Marketplace Startup a year ago We are seeking a knowledgeab…" at bounding box center [457, 225] width 420 height 189
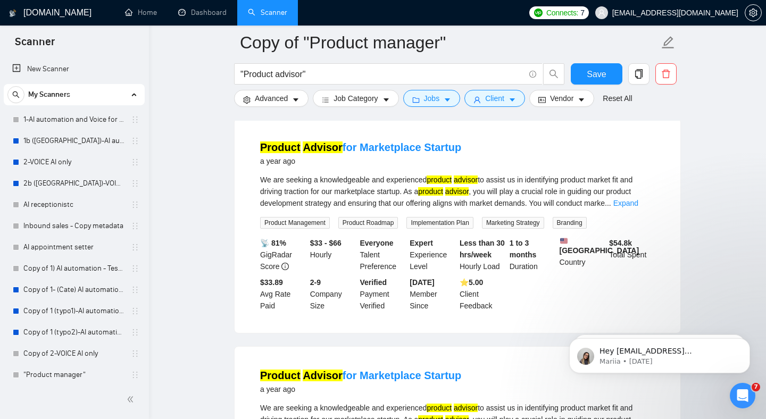
click at [489, 167] on div "Product Advisor for Marketplace Startup a year ago" at bounding box center [457, 154] width 395 height 28
drag, startPoint x: 487, startPoint y: 194, endPoint x: 473, endPoint y: 165, distance: 31.9
click at [473, 167] on div "Product Advisor for Marketplace Startup a year ago" at bounding box center [457, 154] width 395 height 28
click at [465, 154] on div "Product Advisor for Marketplace Startup a year ago We are seeking a knowledgeab…" at bounding box center [457, 226] width 446 height 214
drag, startPoint x: 465, startPoint y: 154, endPoint x: 479, endPoint y: 183, distance: 32.3
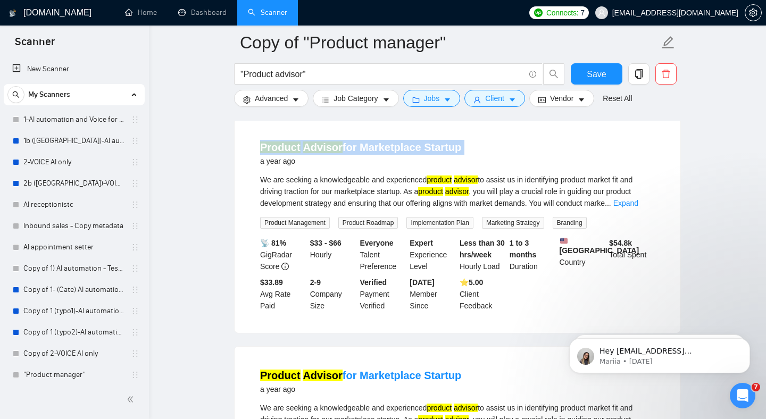
click at [479, 182] on div "Product Advisor for Marketplace Startup a year ago We are seeking a knowledgeab…" at bounding box center [457, 226] width 446 height 214
click at [470, 167] on div "Product Advisor for Marketplace Startup a year ago" at bounding box center [457, 154] width 395 height 28
drag, startPoint x: 470, startPoint y: 192, endPoint x: 468, endPoint y: 150, distance: 42.1
click at [468, 153] on div "Product Advisor for Marketplace Startup a year ago We are seeking a knowledgeab…" at bounding box center [457, 226] width 446 height 214
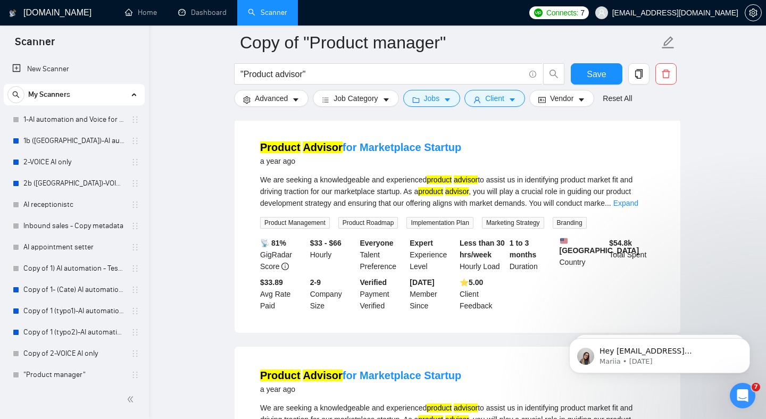
click at [474, 167] on div "Product Advisor for Marketplace Startup a year ago" at bounding box center [457, 154] width 395 height 28
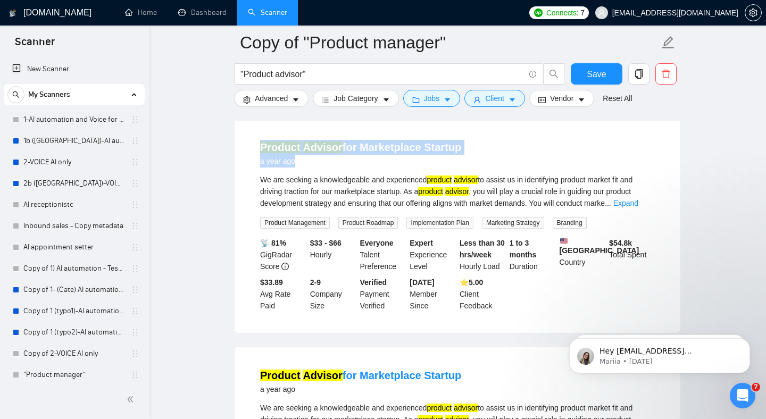
drag, startPoint x: 474, startPoint y: 188, endPoint x: 435, endPoint y: 149, distance: 55.3
click at [435, 149] on div "Product Advisor for Marketplace Startup a year ago We are seeking a knowledgeab…" at bounding box center [457, 226] width 446 height 214
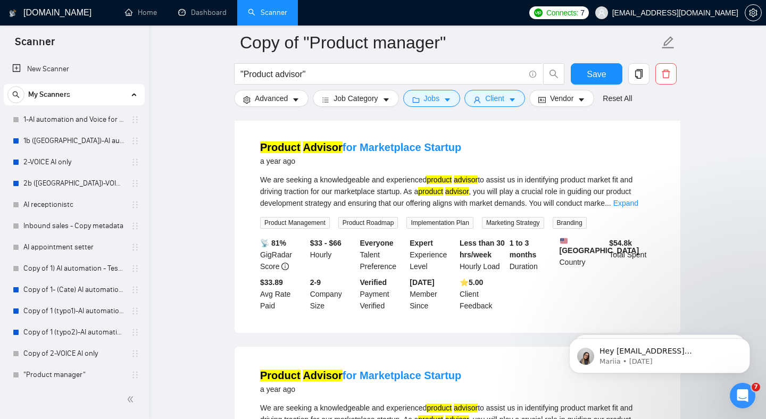
click at [433, 160] on li "Product Advisor for Marketplace Startup a year ago We are seeking a knowledgeab…" at bounding box center [457, 225] width 420 height 189
drag, startPoint x: 433, startPoint y: 160, endPoint x: 472, endPoint y: 183, distance: 45.5
click at [472, 182] on li "Product Advisor for Marketplace Startup a year ago We are seeking a knowledgeab…" at bounding box center [457, 225] width 420 height 189
click at [465, 182] on div at bounding box center [465, 182] width 0 height 0
drag, startPoint x: 471, startPoint y: 192, endPoint x: 411, endPoint y: 166, distance: 65.5
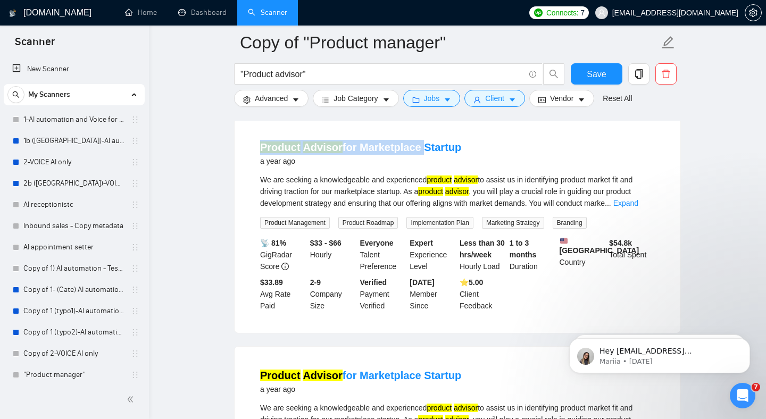
click at [411, 168] on li "Product Advisor for Marketplace Startup a year ago We are seeking a knowledgeab…" at bounding box center [457, 225] width 420 height 189
click at [412, 140] on ul "Shopify DSers Product Advisor and Social Media Marketing Specialist [DATE] We a…" at bounding box center [457, 347] width 447 height 2282
drag, startPoint x: 463, startPoint y: 195, endPoint x: 462, endPoint y: 132, distance: 62.8
click at [462, 132] on ul "Shopify DSers Product Advisor and Social Media Marketing Specialist [DATE] We a…" at bounding box center [457, 347] width 447 height 2282
click at [490, 167] on div "Product Advisor for Marketplace Startup a year ago" at bounding box center [457, 154] width 395 height 28
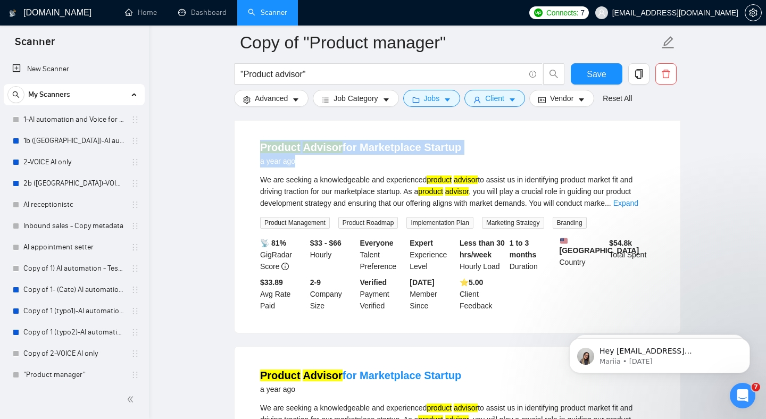
drag, startPoint x: 490, startPoint y: 188, endPoint x: 442, endPoint y: 130, distance: 75.5
click at [442, 130] on ul "Shopify DSers Product Advisor and Social Media Marketing Specialist [DATE] We a…" at bounding box center [457, 347] width 447 height 2282
click at [480, 158] on div "Product Advisor for Marketplace Startup a year ago We are seeking a knowledgeab…" at bounding box center [457, 226] width 446 height 214
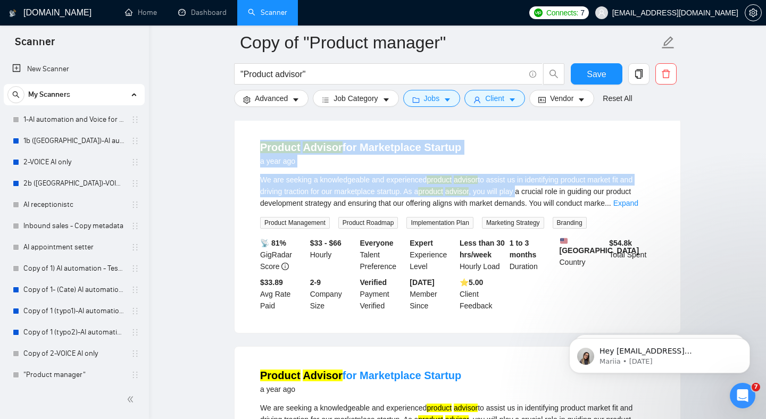
drag, startPoint x: 480, startPoint y: 158, endPoint x: 531, endPoint y: 219, distance: 78.8
click at [531, 217] on div "Product Advisor for Marketplace Startup a year ago We are seeking a knowledgeab…" at bounding box center [457, 226] width 446 height 214
click at [531, 209] on div "We are seeking a knowledgeable and experienced product advisor to assist us in …" at bounding box center [457, 191] width 395 height 35
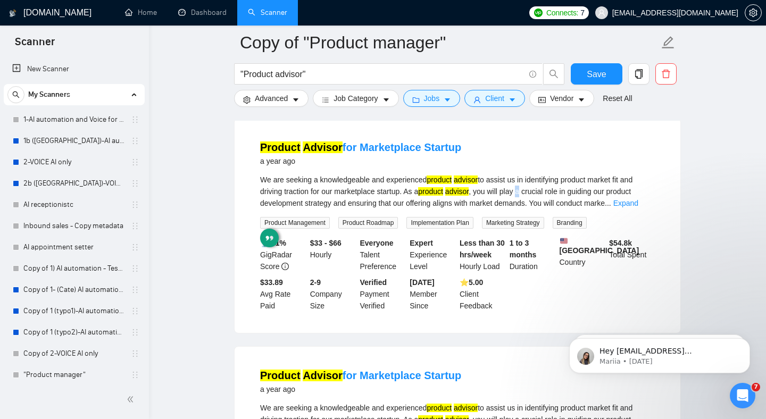
click at [531, 209] on div "We are seeking a knowledgeable and experienced product advisor to assist us in …" at bounding box center [457, 191] width 395 height 35
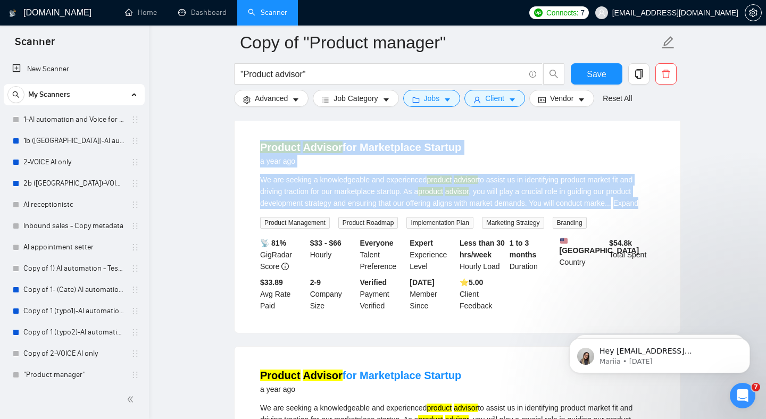
drag
click at [497, 157] on div "Product Advisor for Marketplace Startup a year ago We are seeking a knowledgeab…" at bounding box center [457, 226] width 446 height 214
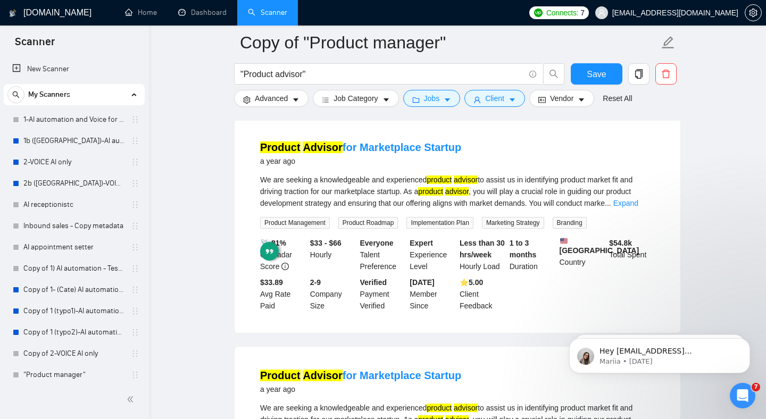
click at [511, 167] on div "Product Advisor for Marketplace Startup a year ago" at bounding box center [457, 154] width 395 height 28
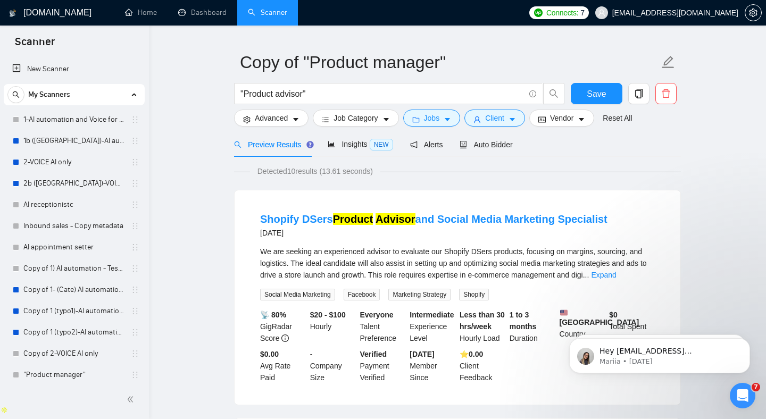
scroll to position [0, 0]
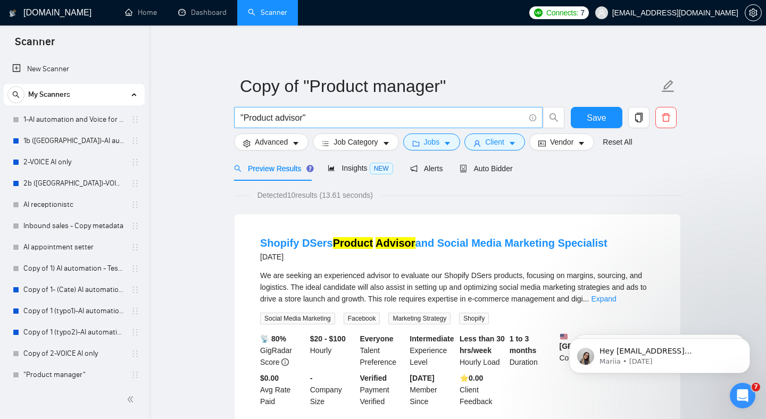
click at [283, 122] on input ""Product advisor"" at bounding box center [382, 117] width 284 height 13
type input ""Product manager""
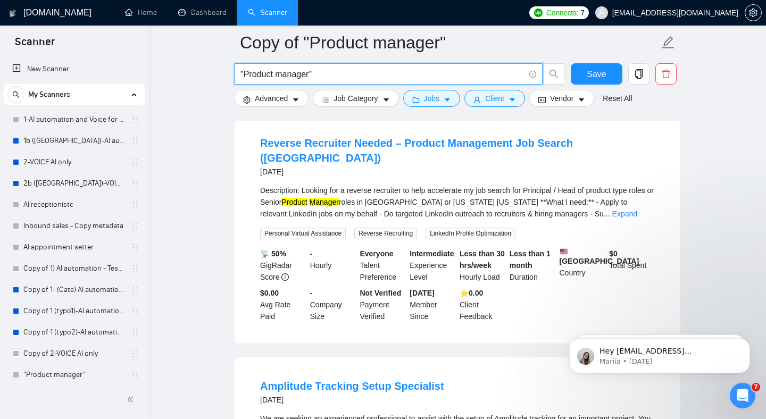
scroll to position [555, 0]
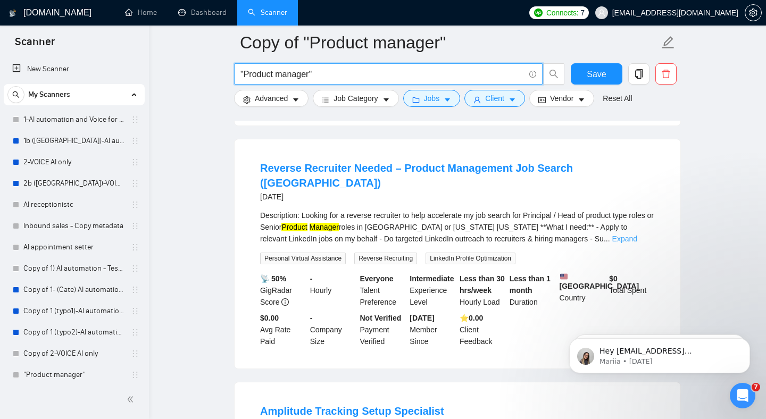
click at [563, 234] on link "Expand" at bounding box center [624, 238] width 25 height 9
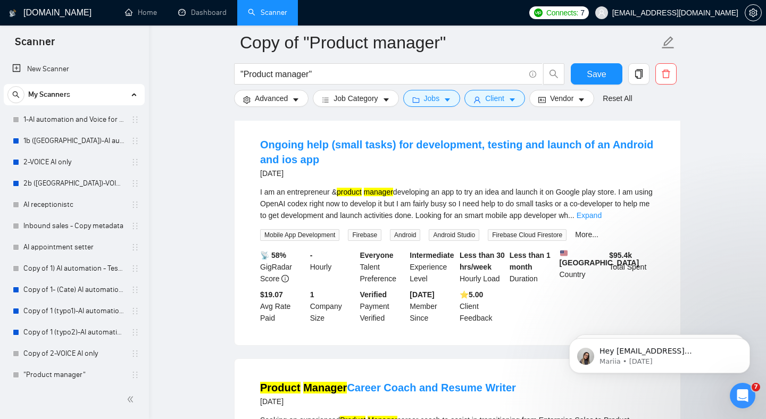
scroll to position [1885, 0]
